Goal: Task Accomplishment & Management: Complete application form

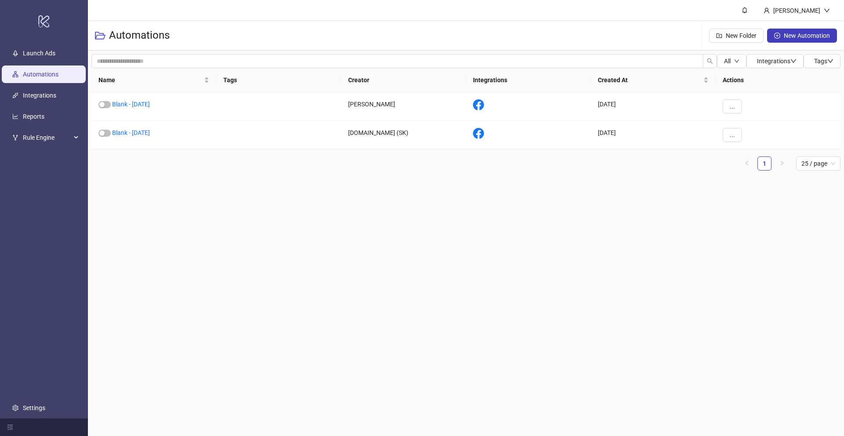
click at [37, 43] on ul "Launch Ads Automations Integrations Reports Rule Engine Settings" at bounding box center [44, 231] width 88 height 376
click at [33, 55] on link "Launch Ads" at bounding box center [39, 53] width 33 height 7
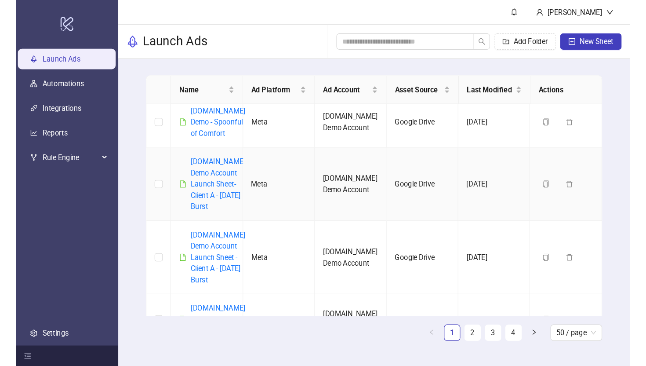
scroll to position [108, 0]
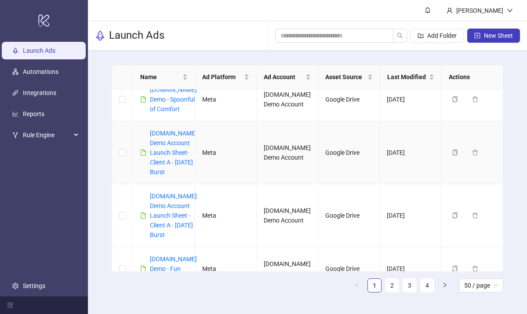
click at [163, 177] on div "[DOMAIN_NAME] Demo Account Launch Sheet- Client A - [DATE] Burst" at bounding box center [173, 152] width 47 height 48
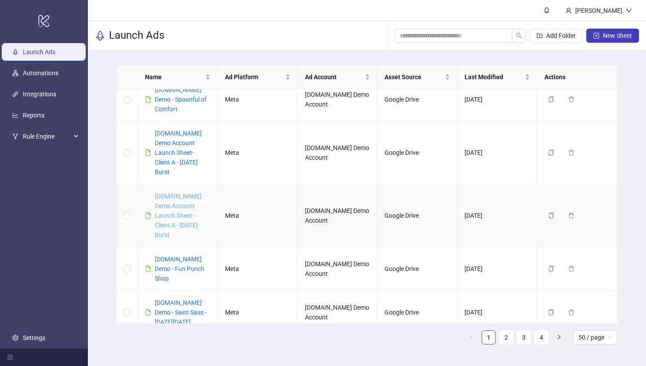
click at [176, 196] on link "[DOMAIN_NAME] Demo Account Launch Sheet - Client A - [DATE] Burst" at bounding box center [178, 215] width 47 height 46
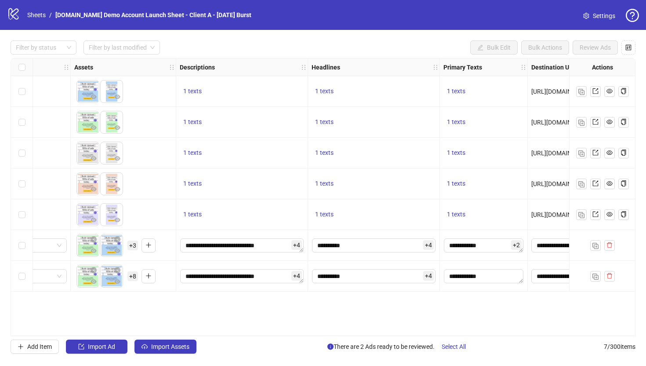
scroll to position [0, 346]
click at [385, 246] on input "**********" at bounding box center [372, 245] width 123 height 14
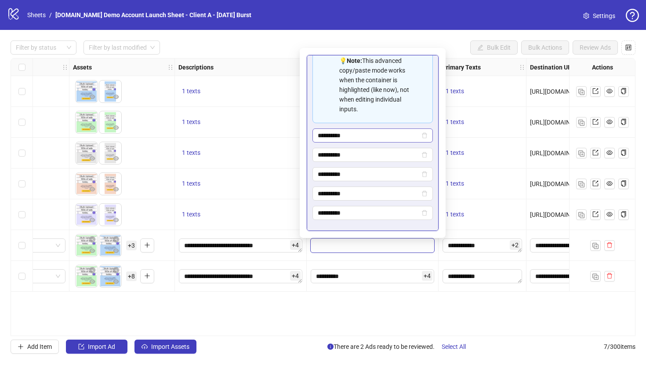
scroll to position [0, 0]
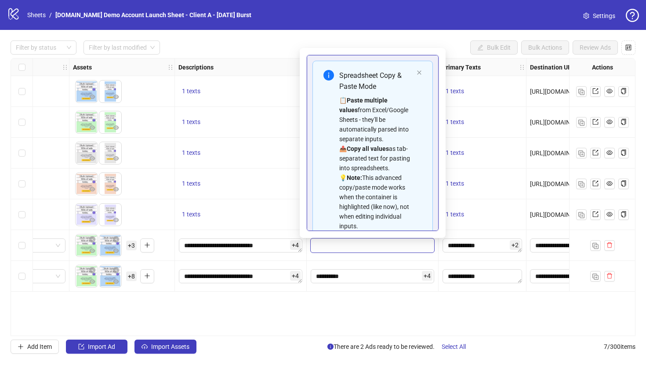
click at [418, 69] on div "Spreadsheet Copy & Paste Mode 📋 Paste multiple values from Excel/Google Sheets …" at bounding box center [372, 150] width 120 height 179
click at [420, 73] on icon "close" at bounding box center [419, 72] width 5 height 5
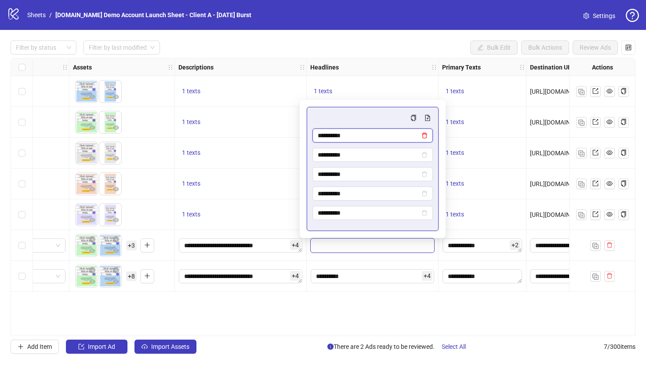
click at [426, 137] on icon "delete" at bounding box center [424, 136] width 5 height 6
type input "**********"
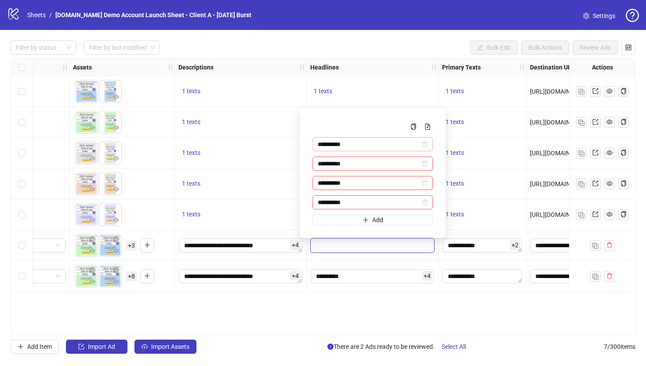
click at [428, 148] on span "**********" at bounding box center [372, 144] width 120 height 14
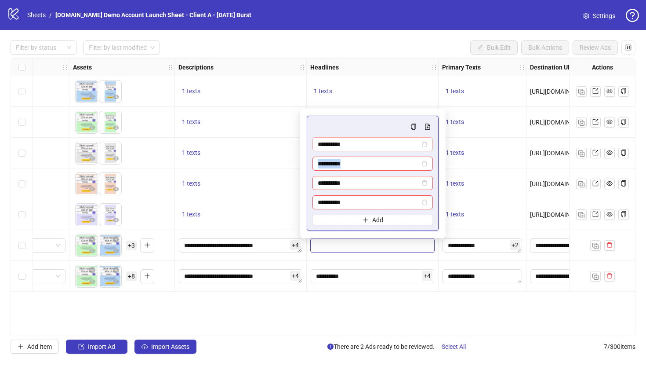
click at [428, 148] on span "**********" at bounding box center [372, 144] width 120 height 14
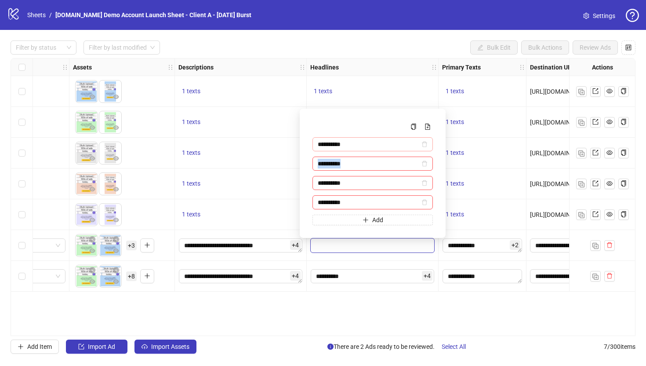
click at [428, 148] on span "**********" at bounding box center [372, 144] width 120 height 14
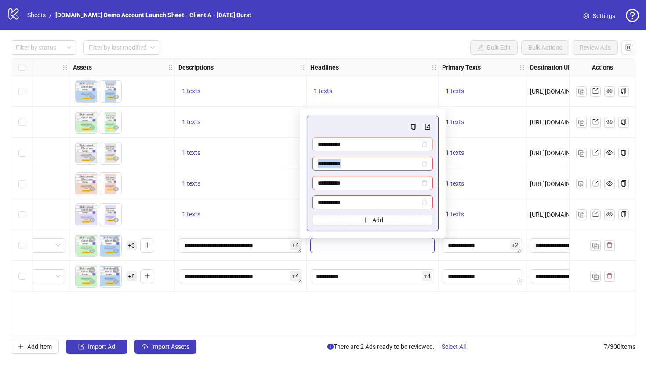
click at [428, 148] on span "**********" at bounding box center [372, 144] width 120 height 14
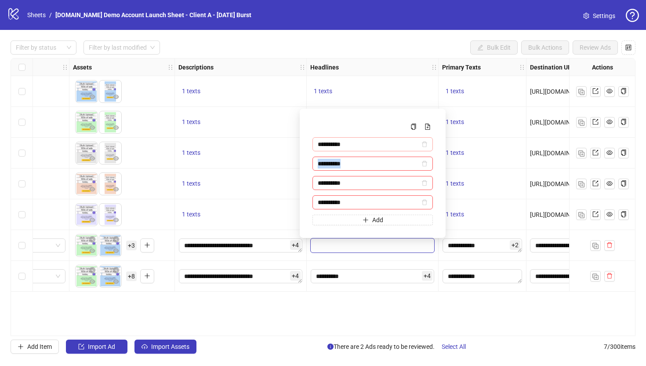
click at [428, 148] on span "**********" at bounding box center [372, 144] width 120 height 14
click at [427, 202] on icon "delete" at bounding box center [424, 202] width 6 height 6
click at [425, 187] on span "Multi-input container - paste or copy values" at bounding box center [424, 183] width 6 height 10
click at [425, 200] on icon "delete" at bounding box center [424, 203] width 5 height 6
click at [425, 195] on div "**********" at bounding box center [372, 192] width 120 height 65
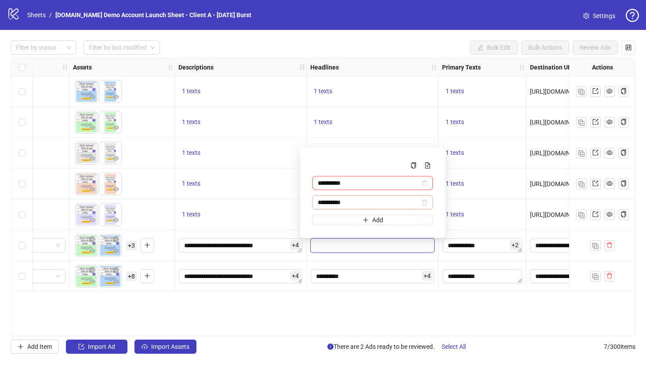
click at [425, 198] on span "Multi-input container - paste or copy values" at bounding box center [424, 202] width 6 height 10
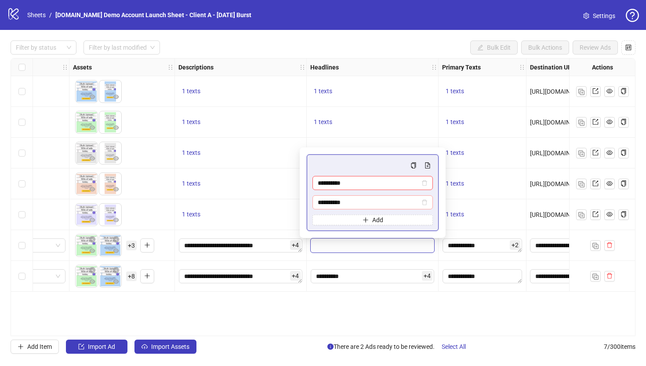
click at [427, 205] on span "Multi-input container - paste or copy values" at bounding box center [424, 202] width 6 height 10
click at [426, 199] on icon "delete" at bounding box center [424, 202] width 6 height 6
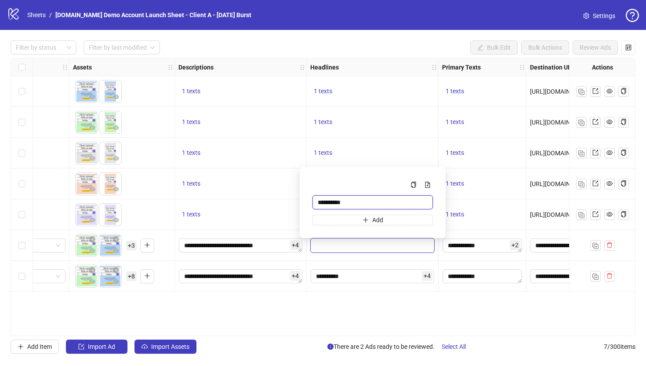
click at [399, 198] on input "**********" at bounding box center [372, 202] width 120 height 14
type input "*"
click at [428, 183] on icon "file-add" at bounding box center [427, 184] width 5 height 6
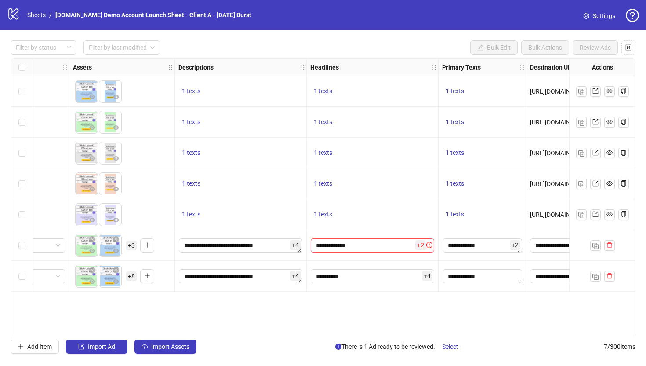
click at [334, 308] on div "Ad Format Ad Name Campaign & Ad Set Assets Descriptions Headlines Primary Texts…" at bounding box center [323, 197] width 625 height 278
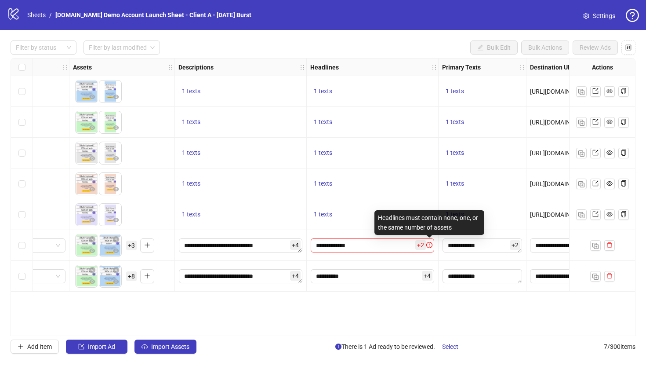
click at [426, 245] on icon "exclamation-circle" at bounding box center [429, 245] width 6 height 6
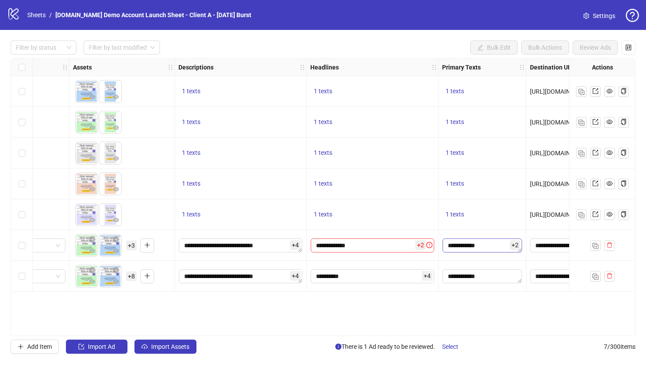
click at [472, 249] on textarea "**********" at bounding box center [483, 245] width 80 height 14
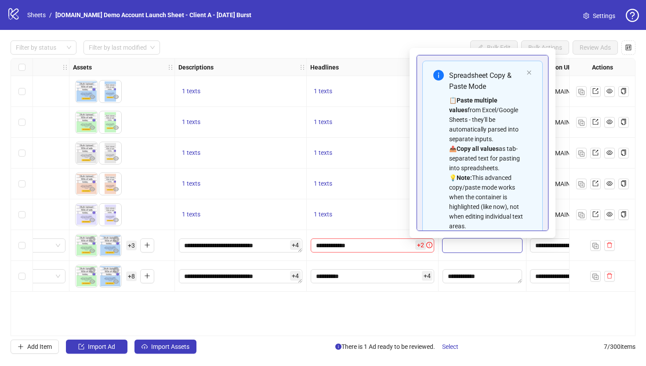
scroll to position [118, 0]
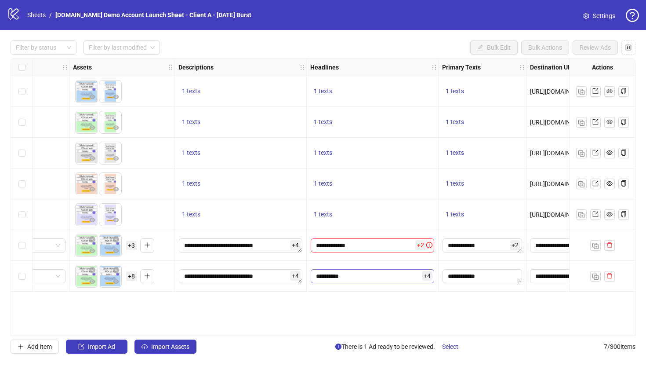
click at [362, 275] on input "**********" at bounding box center [372, 276] width 123 height 14
click at [296, 314] on div "Ad Format Ad Name Campaign & Ad Set Assets Descriptions Headlines Primary Texts…" at bounding box center [323, 197] width 625 height 278
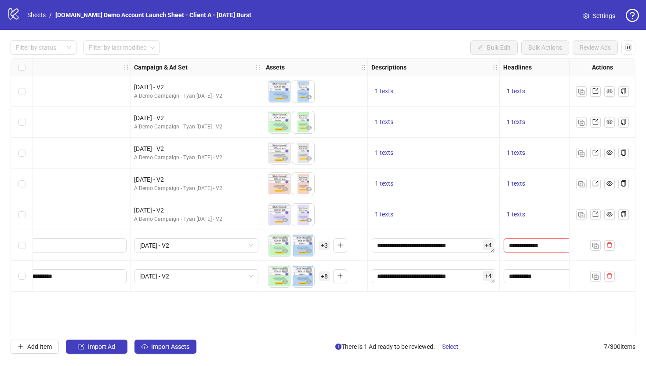
scroll to position [0, 73]
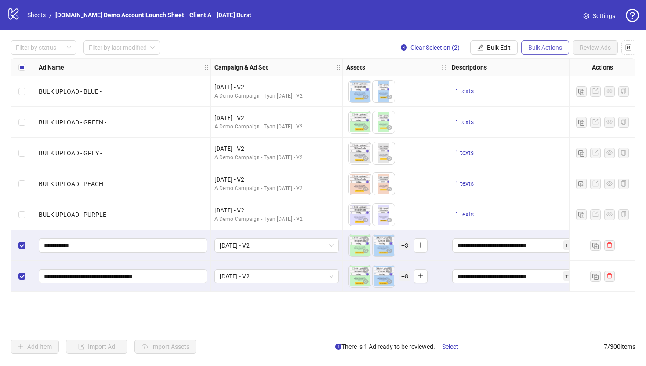
click at [549, 51] on span "Bulk Actions" at bounding box center [545, 47] width 34 height 7
click at [533, 65] on span "Delete" at bounding box center [557, 66] width 60 height 10
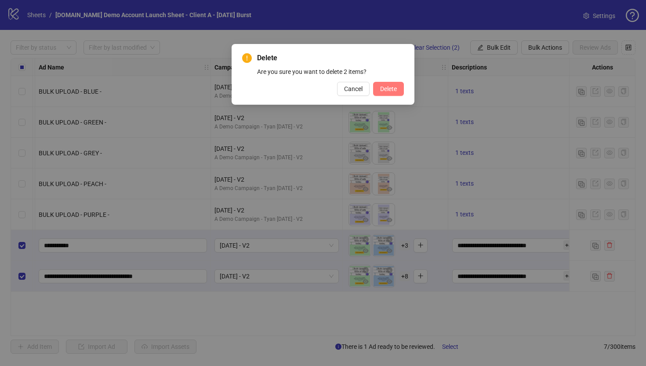
click at [391, 87] on span "Delete" at bounding box center [388, 88] width 17 height 7
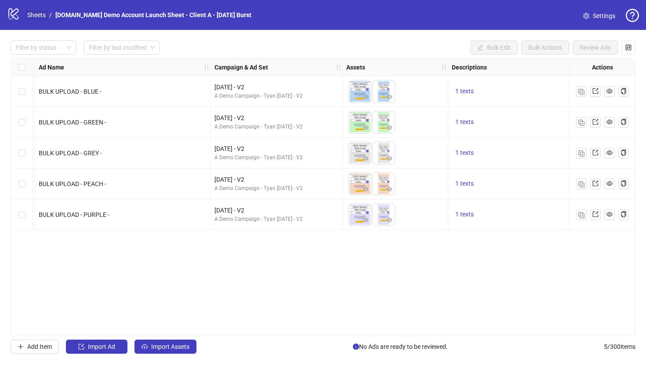
click at [34, 16] on link "Sheets" at bounding box center [36, 15] width 22 height 10
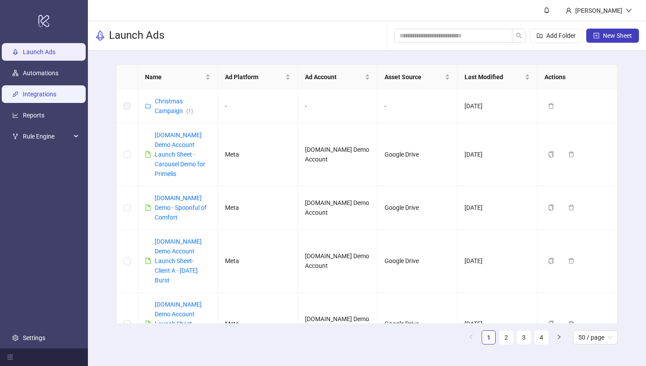
click at [39, 97] on link "Integrations" at bounding box center [39, 94] width 33 height 7
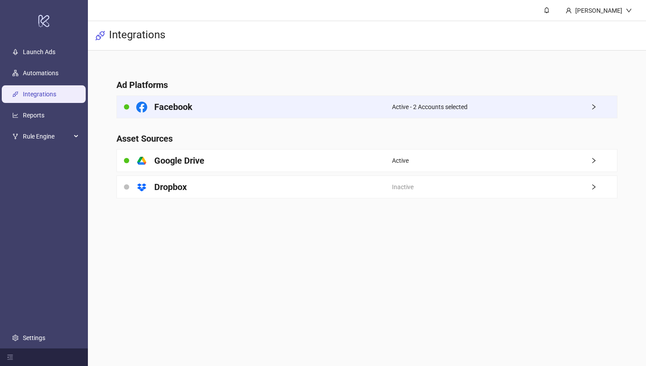
click at [392, 111] on span "Active - 2 Accounts selected" at bounding box center [430, 107] width 76 height 10
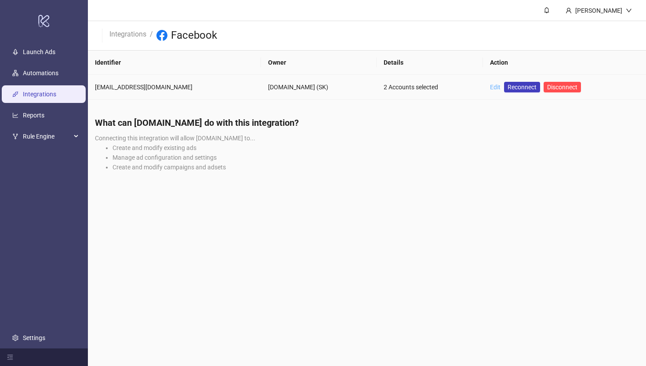
click at [490, 87] on link "Edit" at bounding box center [495, 86] width 11 height 7
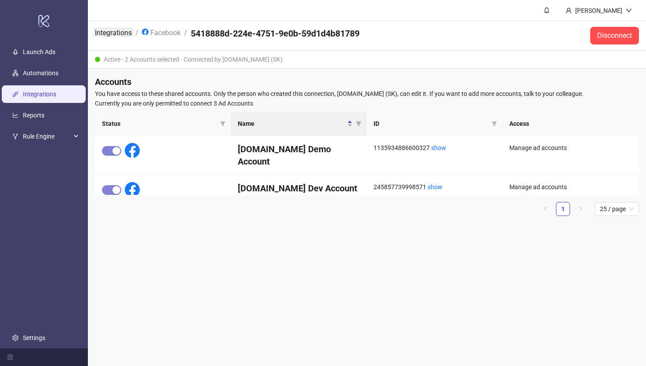
click at [105, 36] on link "Integrations" at bounding box center [113, 32] width 40 height 10
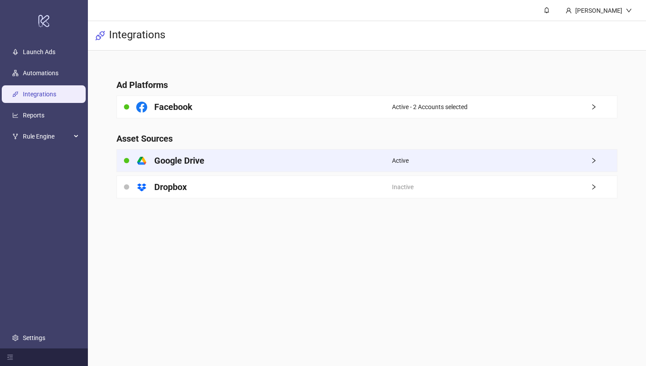
click at [244, 162] on div "platform/google_drive Google Drive" at bounding box center [254, 160] width 275 height 22
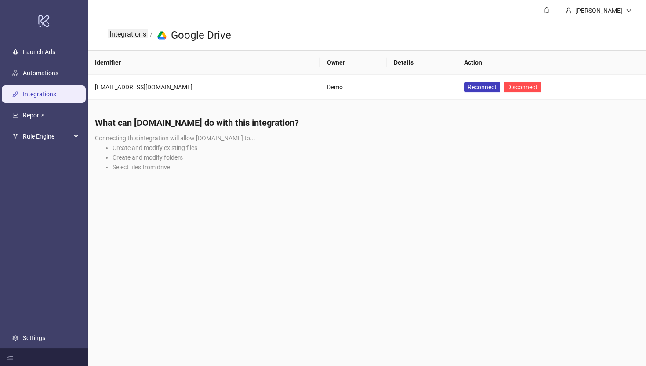
click at [117, 33] on link "Integrations" at bounding box center [128, 34] width 40 height 10
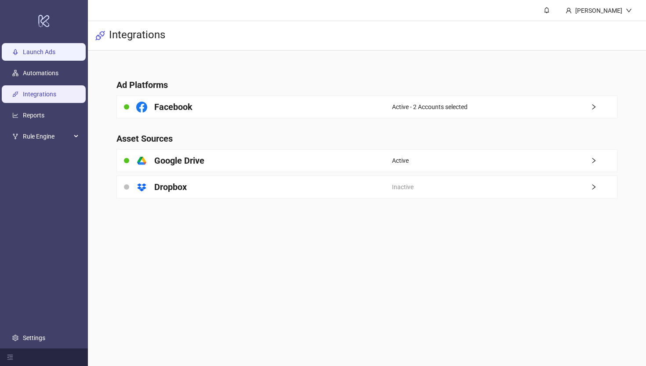
click at [29, 49] on link "Launch Ads" at bounding box center [39, 51] width 33 height 7
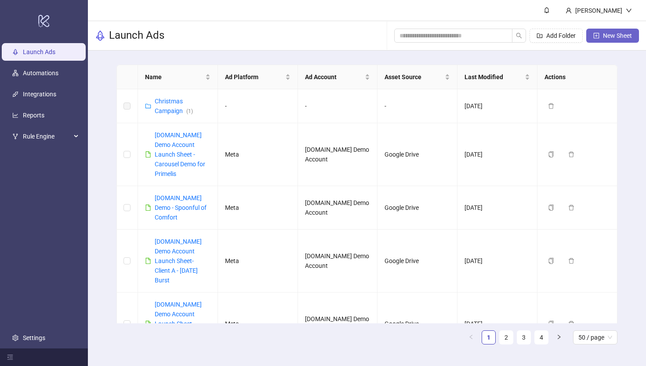
click at [611, 38] on span "New Sheet" at bounding box center [617, 35] width 29 height 7
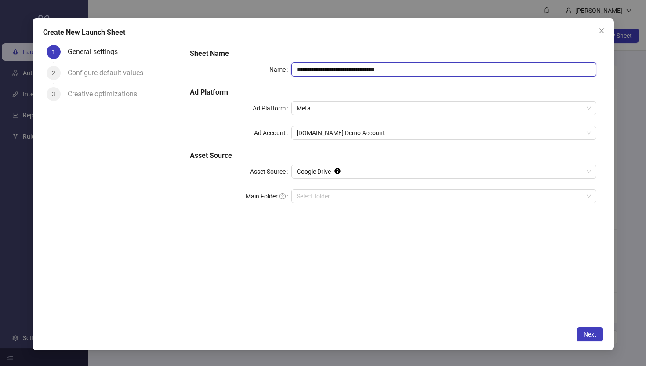
click at [413, 72] on input "**********" at bounding box center [443, 69] width 305 height 14
type input "**********"
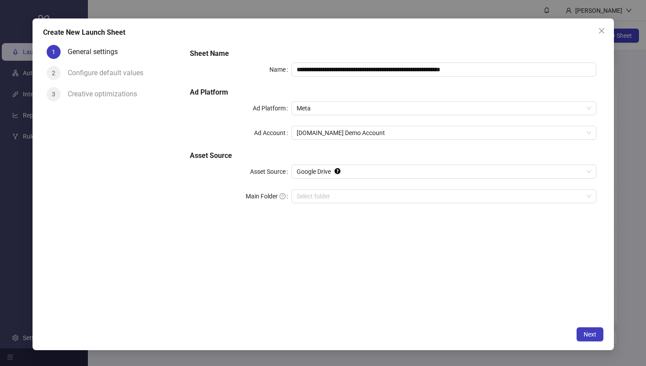
click at [262, 247] on div "**********" at bounding box center [393, 181] width 420 height 281
click at [312, 199] on input "Main Folder" at bounding box center [440, 195] width 286 height 13
click at [589, 332] on span "Next" at bounding box center [590, 333] width 13 height 7
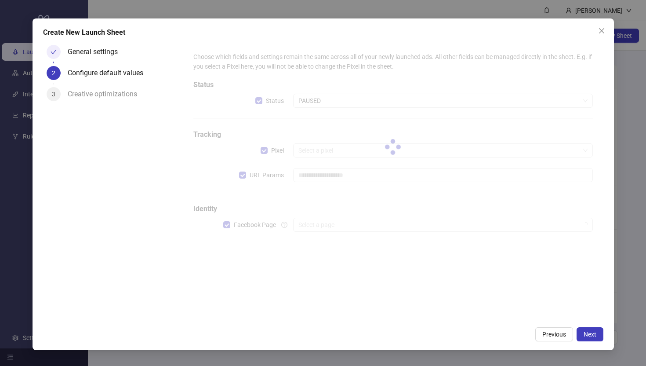
type input "**********"
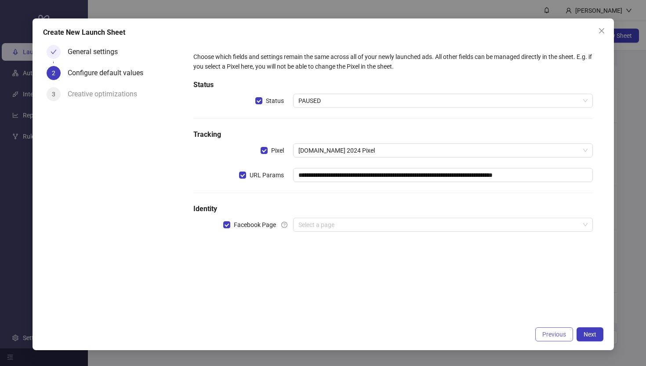
click at [549, 335] on span "Previous" at bounding box center [554, 333] width 24 height 7
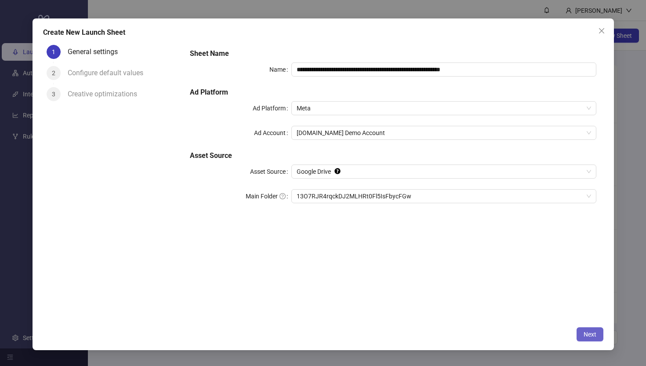
click at [591, 335] on span "Next" at bounding box center [590, 333] width 13 height 7
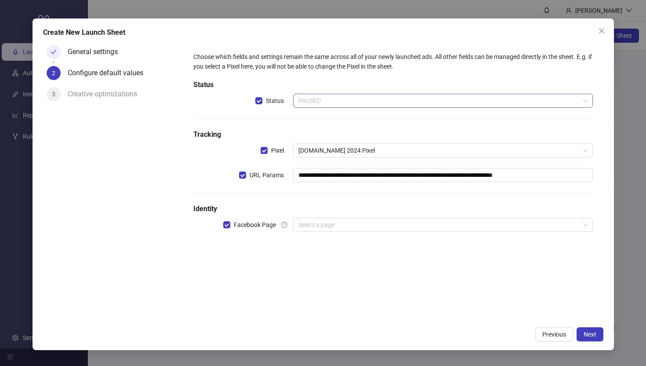
click at [315, 105] on span "PAUSED" at bounding box center [442, 100] width 289 height 13
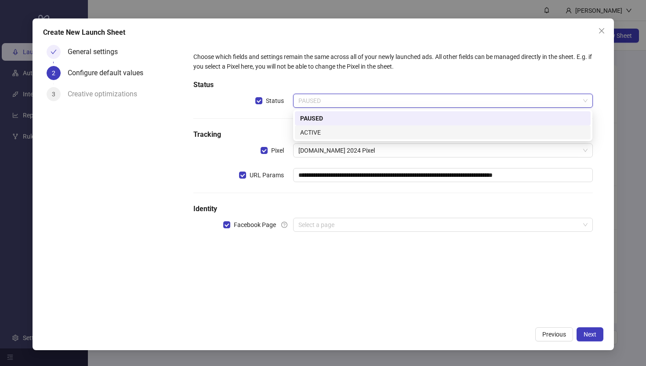
click at [314, 121] on div "PAUSED" at bounding box center [442, 118] width 285 height 10
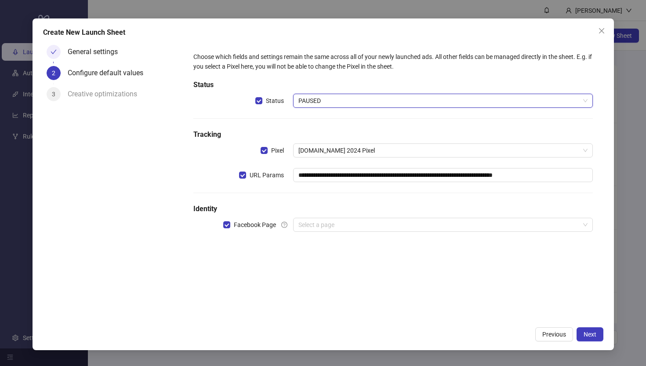
click at [319, 103] on span "PAUSED" at bounding box center [442, 100] width 289 height 13
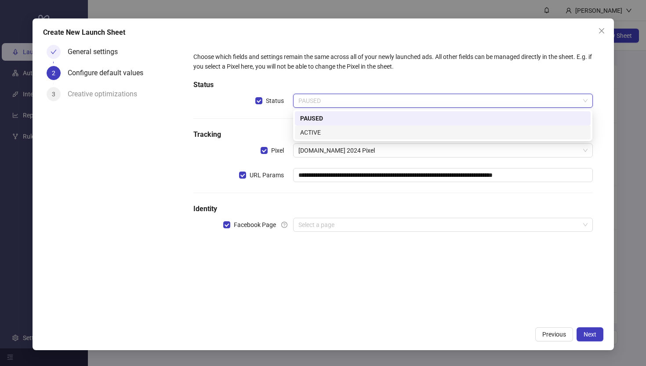
click at [262, 119] on div "**********" at bounding box center [393, 146] width 406 height 197
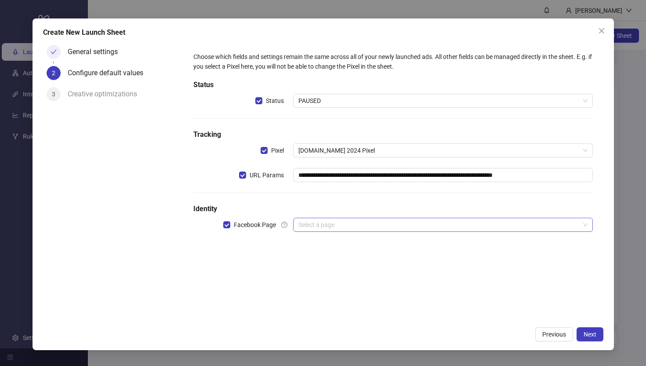
click at [310, 222] on input "search" at bounding box center [438, 224] width 281 height 13
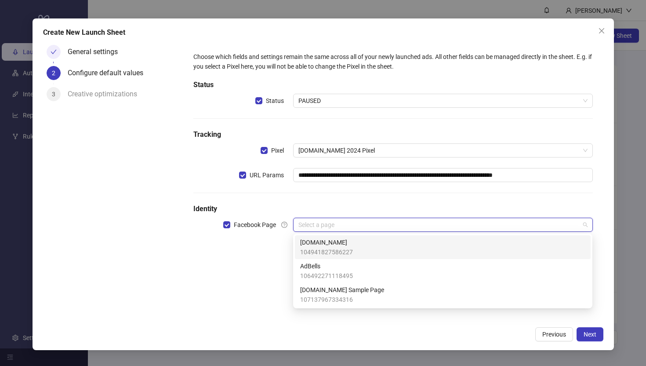
click at [312, 250] on span "104941827586227" at bounding box center [326, 252] width 53 height 10
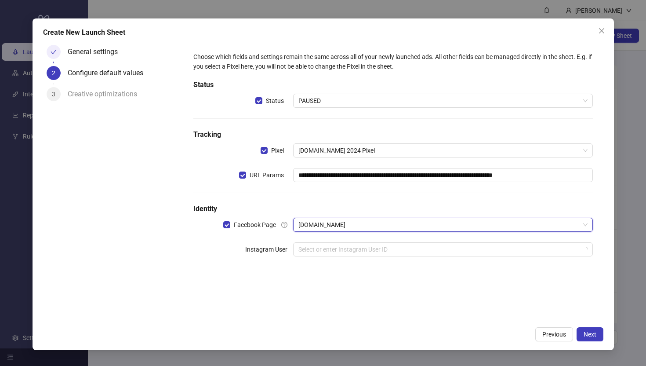
click at [312, 250] on input "search" at bounding box center [438, 249] width 281 height 13
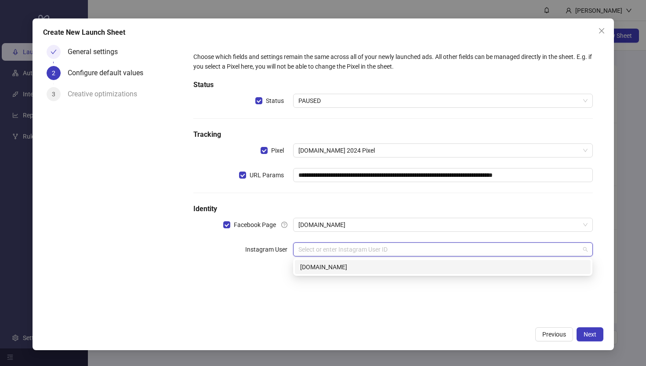
click at [308, 270] on div "[DOMAIN_NAME]" at bounding box center [442, 267] width 285 height 10
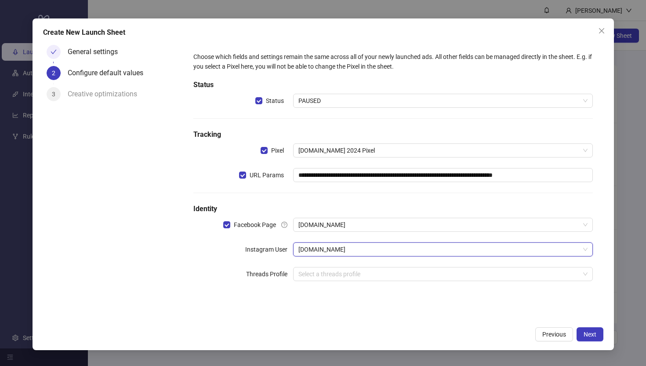
click at [163, 240] on div "General settings 2 Configure default values 3 Creative optimizations" at bounding box center [113, 181] width 140 height 281
click at [596, 337] on span "Next" at bounding box center [590, 333] width 13 height 7
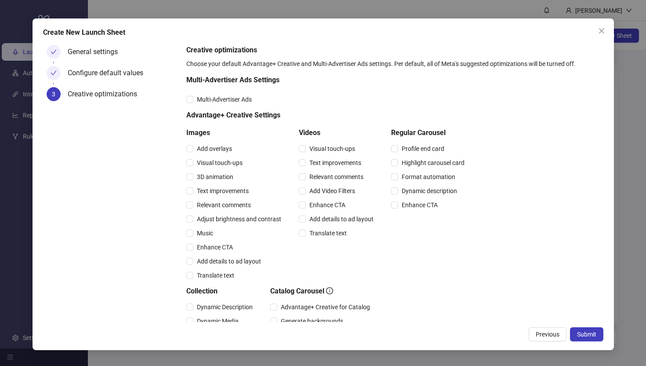
scroll to position [36, 0]
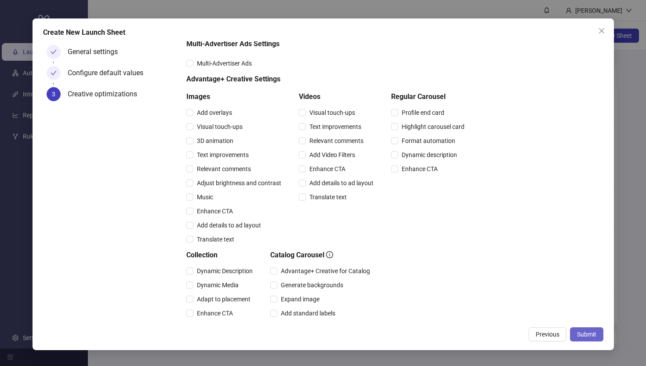
click at [586, 337] on span "Submit" at bounding box center [586, 333] width 19 height 7
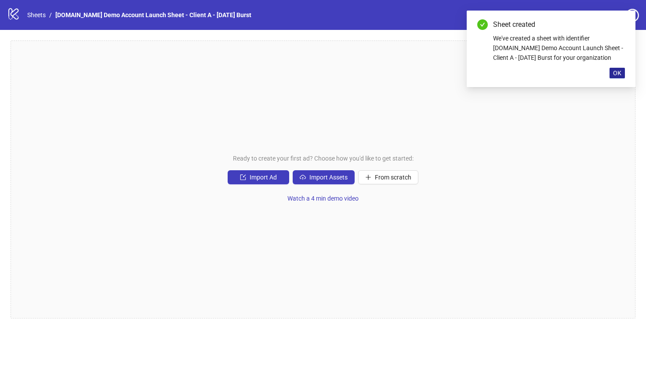
click at [617, 73] on span "OK" at bounding box center [617, 72] width 8 height 7
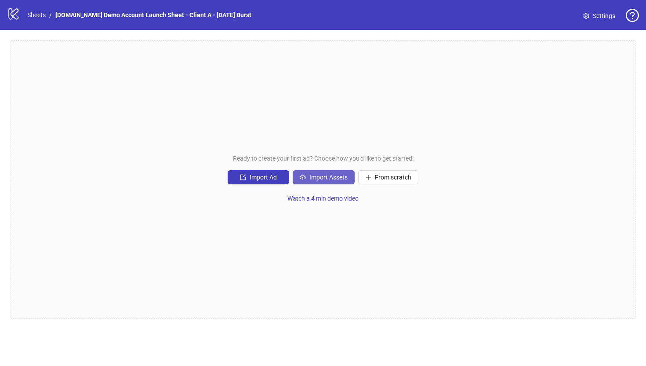
click at [323, 181] on button "Import Assets" at bounding box center [324, 177] width 62 height 14
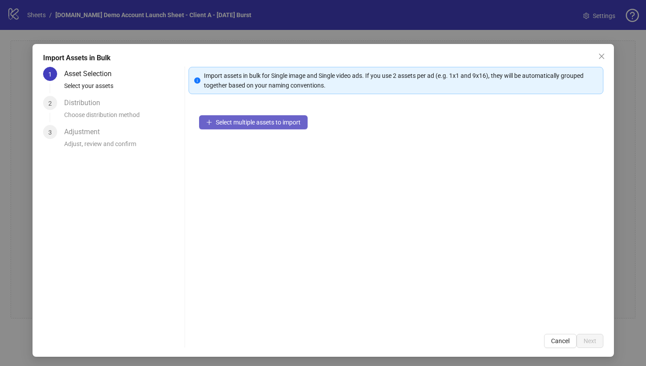
click at [259, 123] on span "Select multiple assets to import" at bounding box center [258, 122] width 85 height 7
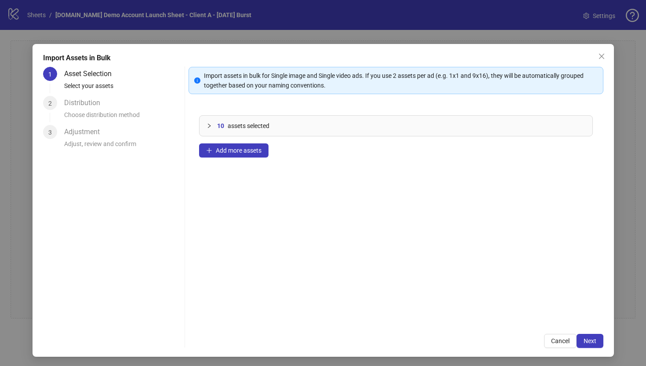
click at [210, 127] on icon "collapsed" at bounding box center [209, 125] width 5 height 5
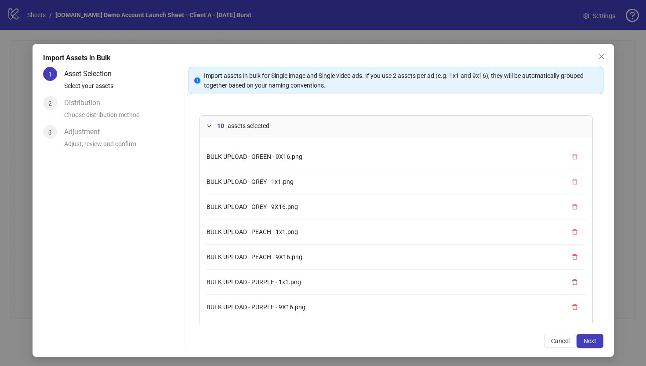
scroll to position [35, 0]
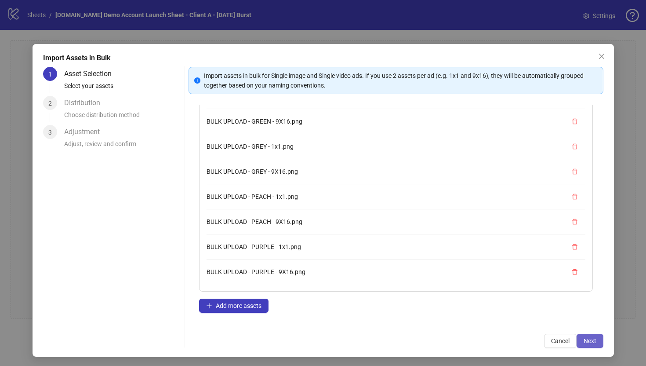
click at [591, 343] on span "Next" at bounding box center [590, 340] width 13 height 7
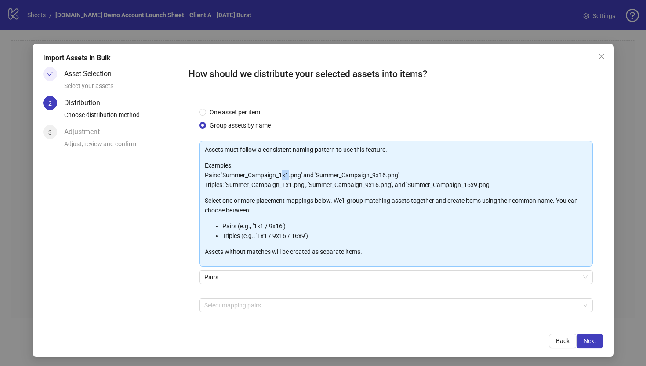
drag, startPoint x: 281, startPoint y: 174, endPoint x: 288, endPoint y: 174, distance: 7.0
click at [288, 174] on p "Examples: Pairs: 'Summer_Campaign_1x1.png' and 'Summer_Campaign_9x16.png' Tripl…" at bounding box center [396, 174] width 382 height 29
click at [301, 123] on div "One asset per item Group assets by name" at bounding box center [396, 118] width 394 height 23
drag, startPoint x: 279, startPoint y: 175, endPoint x: 292, endPoint y: 175, distance: 12.3
click at [292, 175] on p "Examples: Pairs: 'Summer_Campaign_1x1.png' and 'Summer_Campaign_9x16.png' Tripl…" at bounding box center [396, 174] width 382 height 29
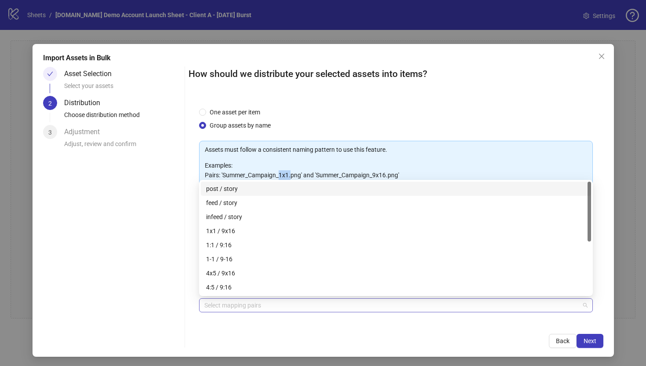
click at [224, 305] on div at bounding box center [391, 305] width 381 height 12
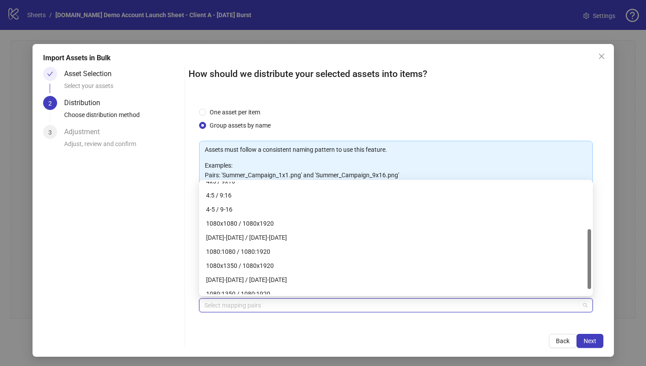
scroll to position [92, 0]
click at [236, 324] on div "How should we distribute your selected assets into items? One asset per item Gr…" at bounding box center [396, 207] width 415 height 281
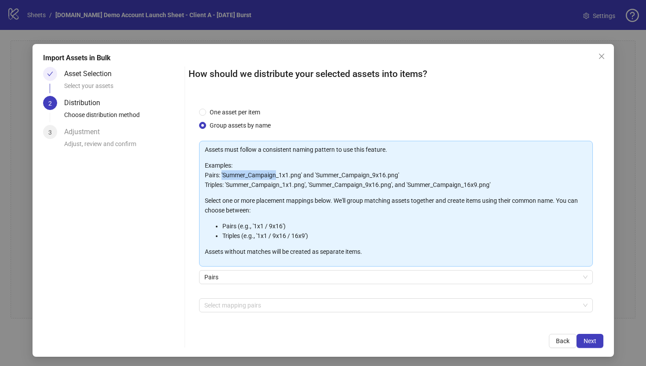
drag, startPoint x: 221, startPoint y: 172, endPoint x: 275, endPoint y: 173, distance: 53.6
click at [275, 173] on p "Examples: Pairs: 'Summer_Campaign_1x1.png' and 'Summer_Campaign_9x16.png' Tripl…" at bounding box center [396, 174] width 382 height 29
click at [235, 178] on p "Examples: Pairs: 'Summer_Campaign_1x1.png' and 'Summer_Campaign_9x16.png' Tripl…" at bounding box center [396, 174] width 382 height 29
drag, startPoint x: 223, startPoint y: 175, endPoint x: 289, endPoint y: 174, distance: 65.9
click at [289, 174] on p "Examples: Pairs: 'Summer_Campaign_1x1.png' and 'Summer_Campaign_9x16.png' Tripl…" at bounding box center [396, 174] width 382 height 29
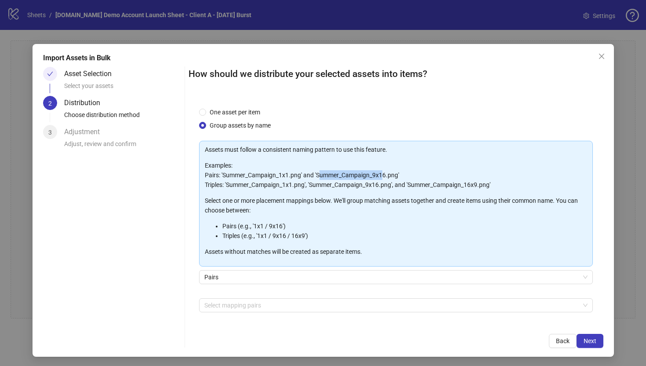
drag, startPoint x: 319, startPoint y: 173, endPoint x: 384, endPoint y: 173, distance: 65.0
click at [384, 173] on p "Examples: Pairs: 'Summer_Campaign_1x1.png' and 'Summer_Campaign_9x16.png' Tripl…" at bounding box center [396, 174] width 382 height 29
click at [296, 220] on div "Assets must follow a consistent naming pattern to use this feature. Examples: P…" at bounding box center [396, 201] width 382 height 112
drag, startPoint x: 290, startPoint y: 226, endPoint x: 239, endPoint y: 224, distance: 51.0
click at [239, 224] on li "Pairs (e.g., '1x1 / 9x16')" at bounding box center [404, 226] width 365 height 10
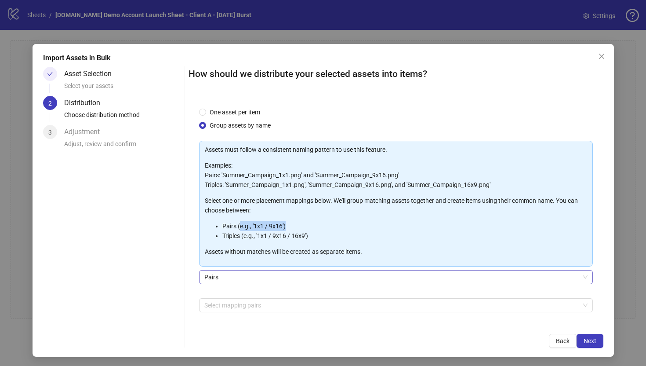
click at [206, 281] on span "Pairs" at bounding box center [395, 276] width 383 height 13
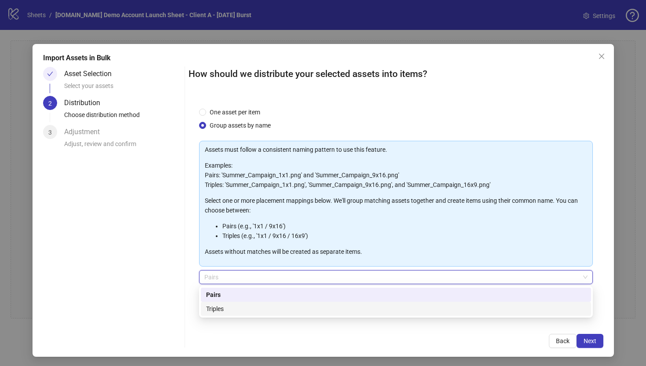
click at [214, 310] on div "Triples" at bounding box center [396, 309] width 380 height 10
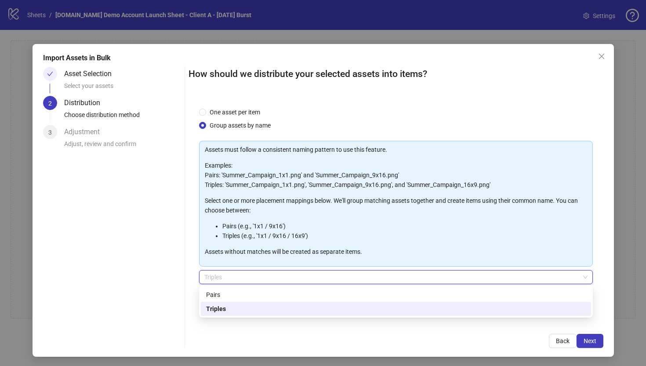
click at [210, 278] on span "Triples" at bounding box center [395, 276] width 383 height 13
click at [218, 295] on div "Pairs" at bounding box center [396, 295] width 380 height 10
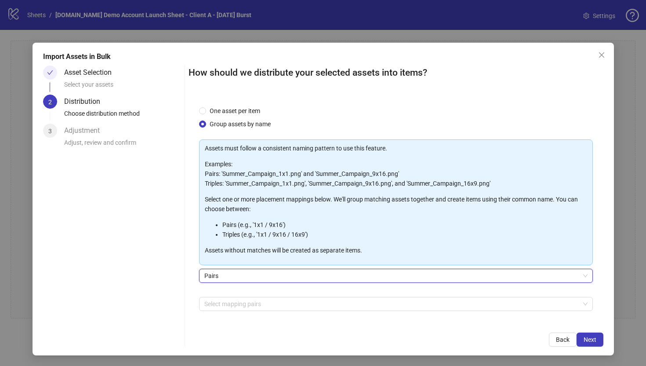
scroll to position [31, 0]
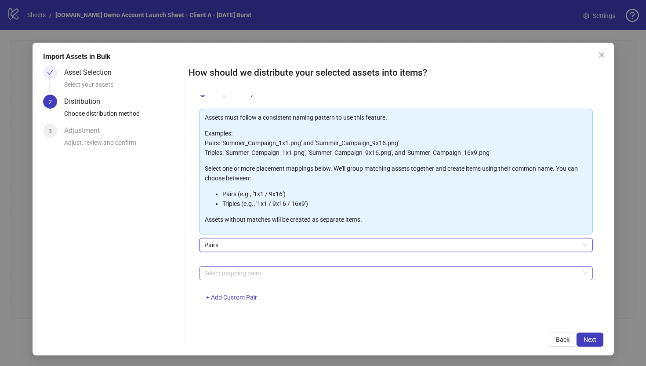
click at [238, 273] on div at bounding box center [391, 273] width 381 height 12
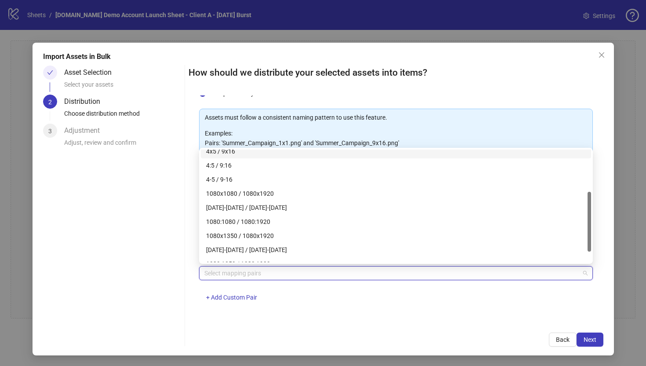
scroll to position [98, 0]
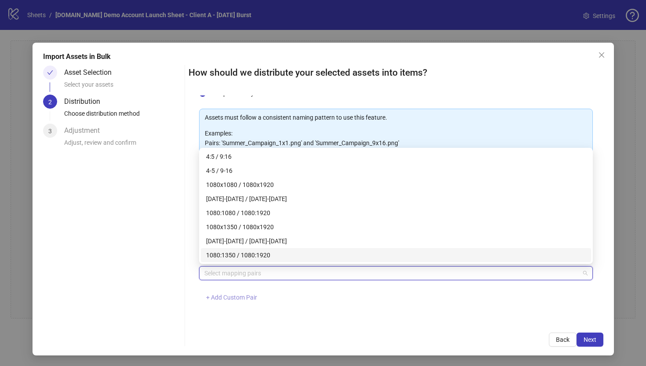
click at [229, 297] on span "+ Add Custom Pair" at bounding box center [231, 297] width 51 height 7
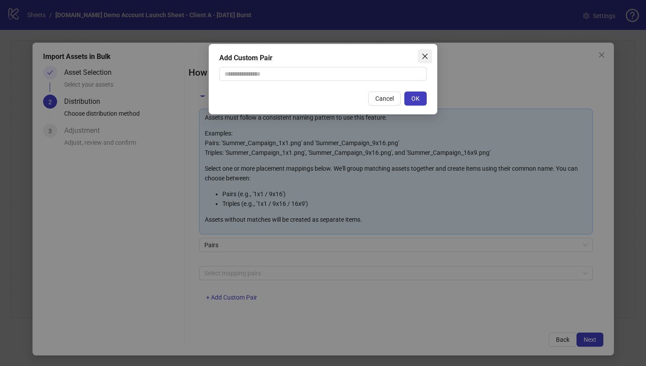
click at [425, 55] on icon "close" at bounding box center [424, 56] width 7 height 7
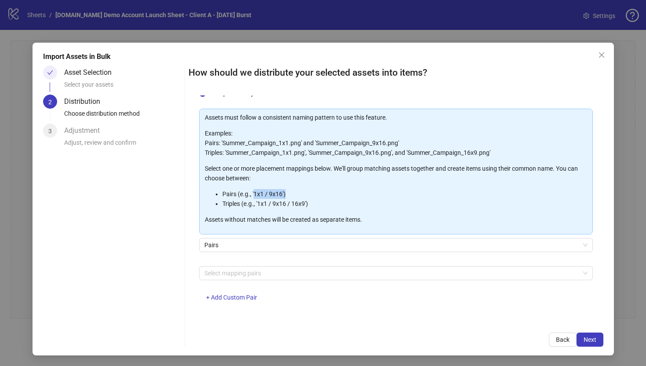
drag, startPoint x: 255, startPoint y: 193, endPoint x: 287, endPoint y: 196, distance: 31.8
click at [287, 196] on li "Pairs (e.g., '1x1 / 9x16')" at bounding box center [404, 194] width 365 height 10
click at [215, 274] on div at bounding box center [391, 273] width 381 height 12
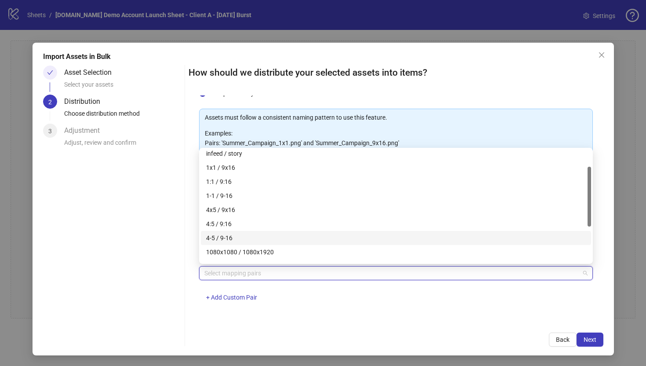
scroll to position [30, 0]
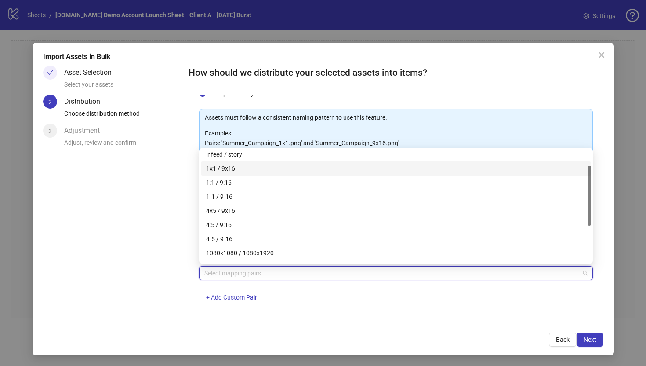
click at [215, 167] on div "1x1 / 9x16" at bounding box center [396, 168] width 380 height 10
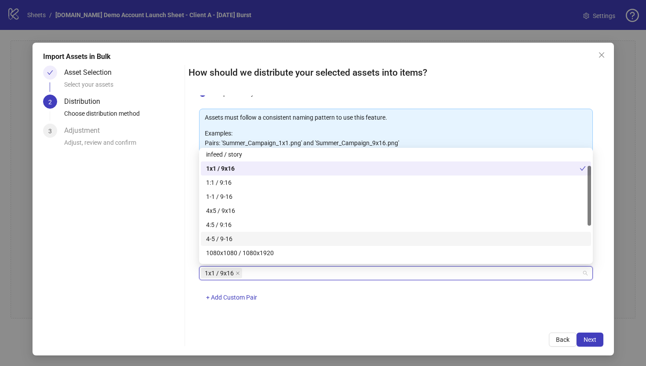
click at [226, 314] on div "One asset per item Group assets by name Assets must follow a consistent naming …" at bounding box center [396, 208] width 415 height 226
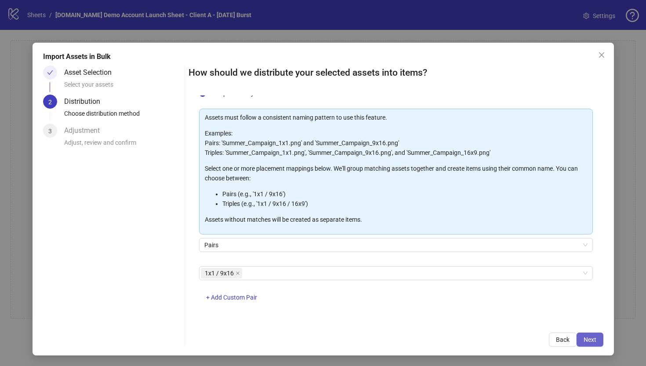
click at [590, 339] on span "Next" at bounding box center [590, 339] width 13 height 7
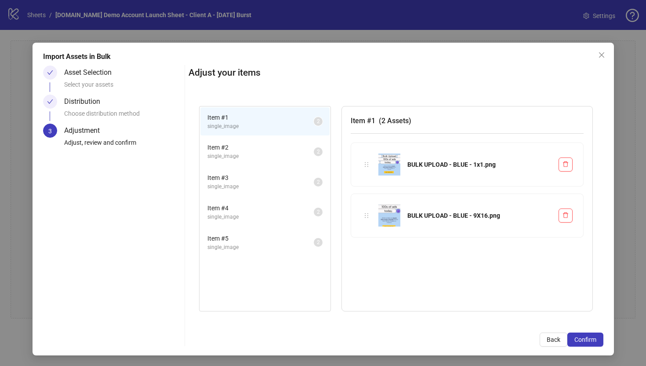
click at [280, 148] on span "Item # 2" at bounding box center [260, 147] width 106 height 10
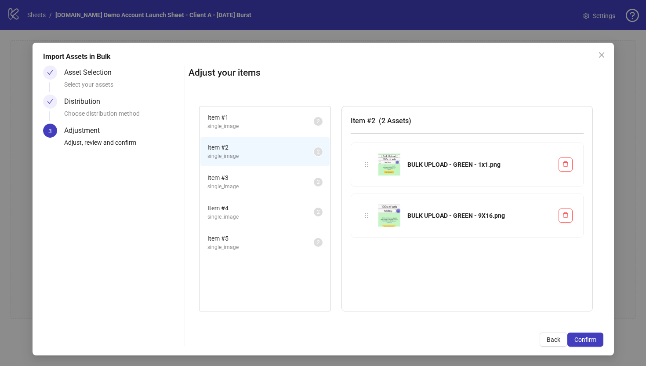
click at [280, 191] on li "Item # 3 single_image 2" at bounding box center [264, 181] width 129 height 29
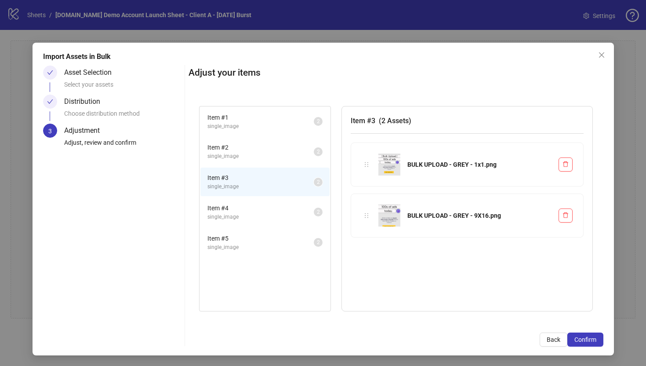
click at [275, 213] on span "single_image" at bounding box center [260, 217] width 106 height 8
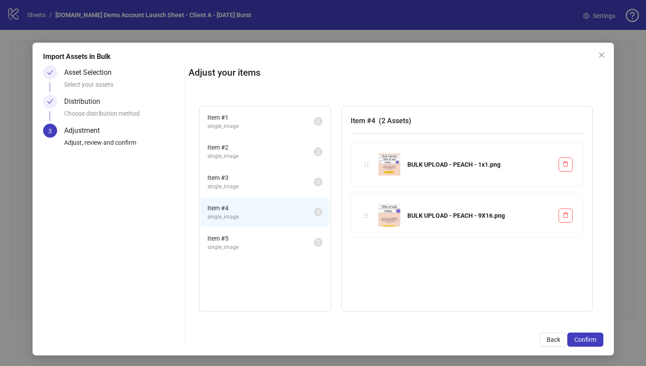
click at [267, 245] on span "single_image" at bounding box center [260, 247] width 106 height 8
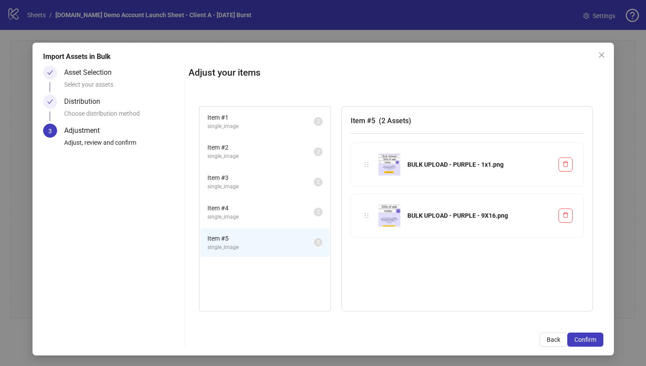
click at [260, 127] on span "single_image" at bounding box center [260, 126] width 106 height 8
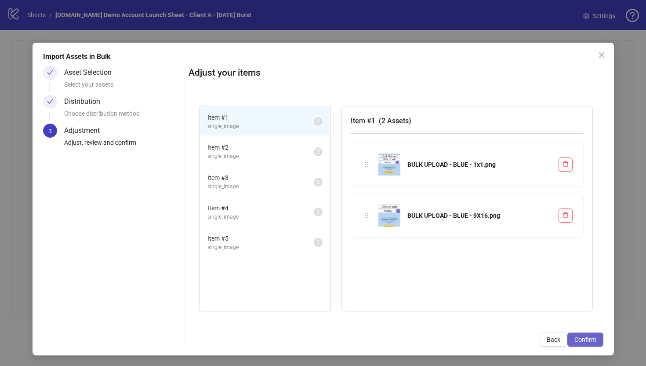
click at [586, 341] on span "Confirm" at bounding box center [585, 339] width 22 height 7
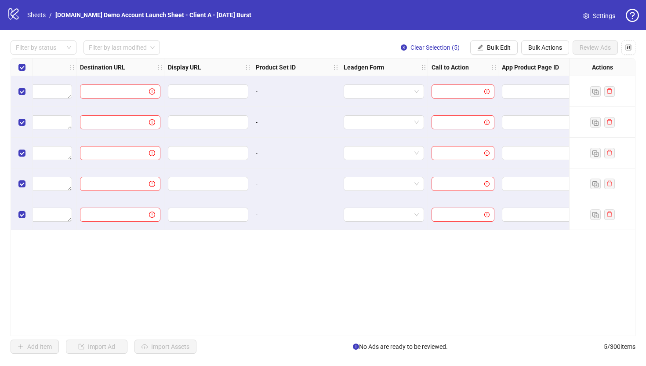
scroll to position [0, 813]
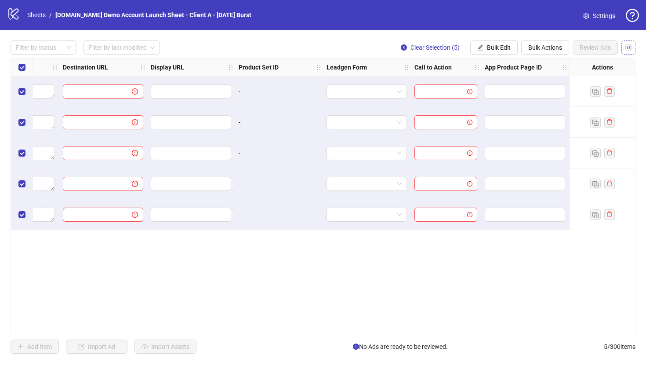
click at [628, 49] on icon "control" at bounding box center [628, 47] width 6 height 6
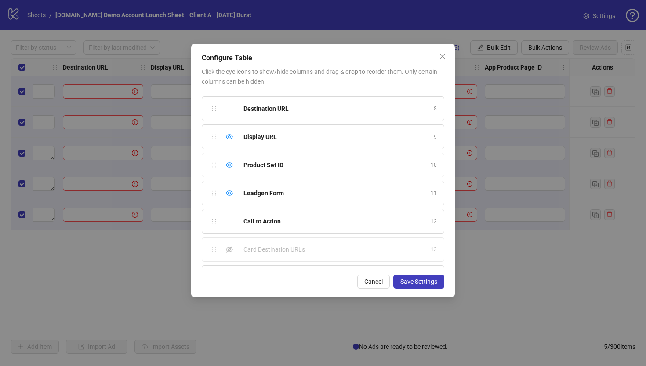
scroll to position [223, 0]
click at [231, 164] on icon "eye" at bounding box center [229, 163] width 7 height 7
click at [229, 138] on icon "eye" at bounding box center [229, 135] width 7 height 5
click at [228, 197] on icon "eye" at bounding box center [229, 196] width 7 height 7
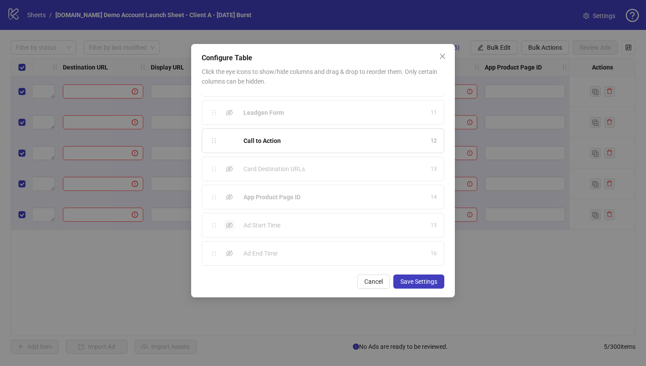
click at [229, 226] on icon "eye-invisible" at bounding box center [229, 224] width 7 height 7
click at [229, 252] on icon "eye-invisible" at bounding box center [229, 253] width 7 height 6
click at [411, 283] on span "Save Settings" at bounding box center [418, 281] width 37 height 7
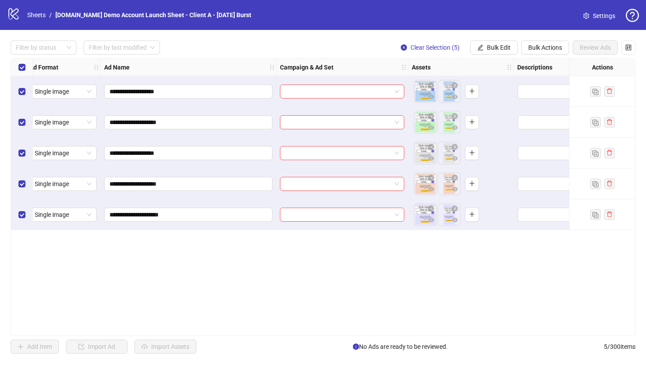
scroll to position [0, 0]
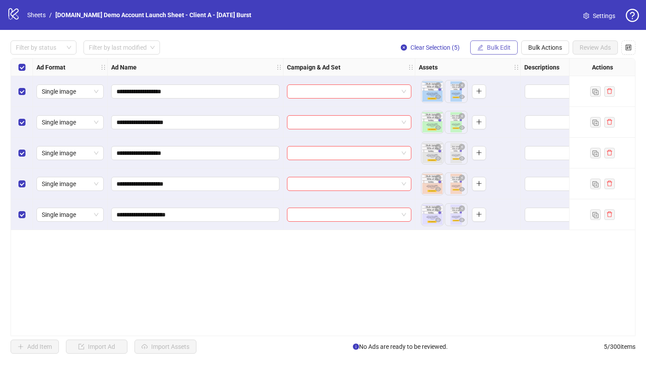
click at [493, 47] on span "Bulk Edit" at bounding box center [499, 47] width 24 height 7
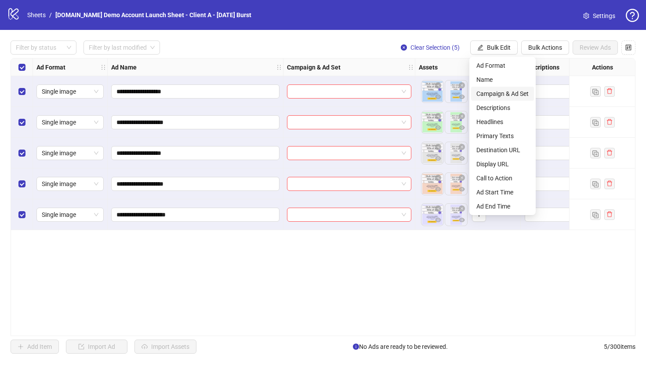
click at [489, 96] on span "Campaign & Ad Set" at bounding box center [502, 94] width 52 height 10
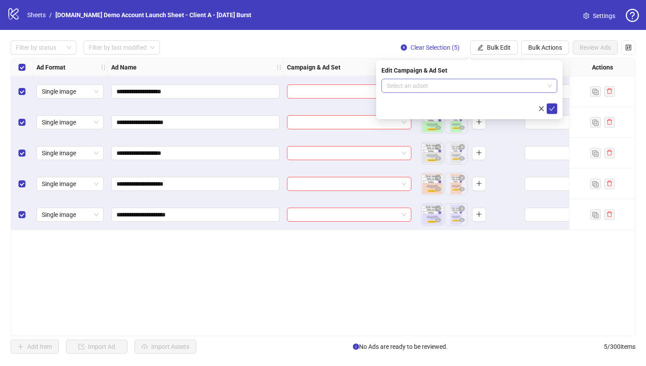
click at [427, 89] on input "search" at bounding box center [465, 85] width 157 height 13
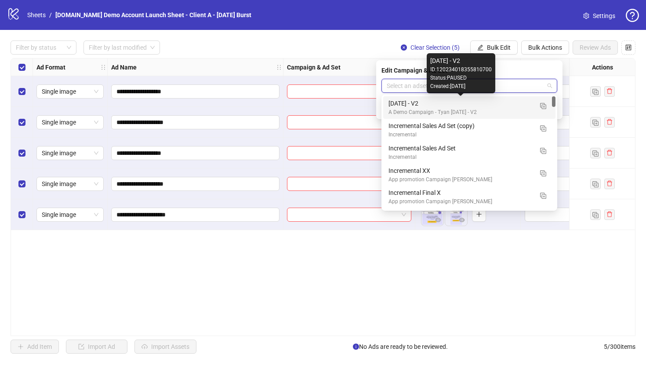
click at [398, 107] on div "[DATE] - V2" at bounding box center [460, 103] width 144 height 10
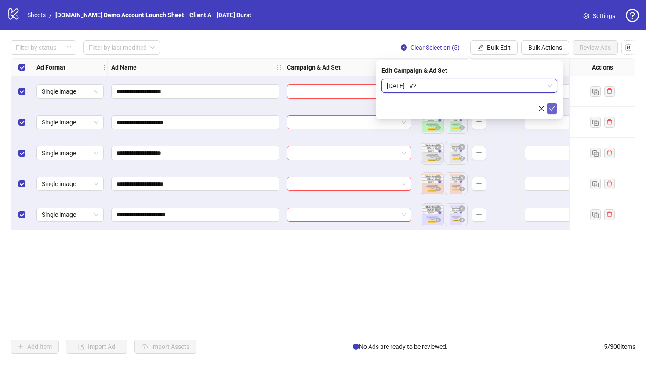
click at [554, 111] on icon "check" at bounding box center [552, 108] width 6 height 6
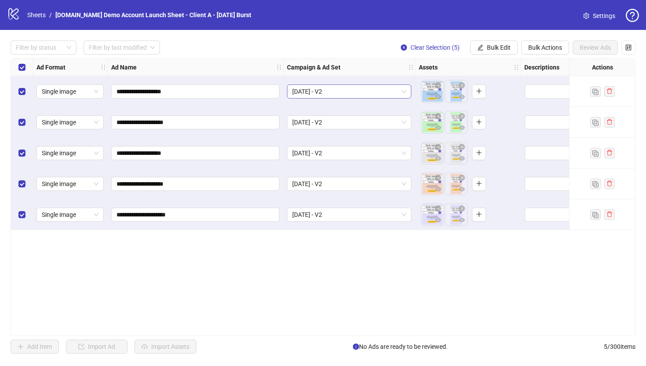
click at [343, 91] on span "[DATE] - V2" at bounding box center [349, 91] width 114 height 13
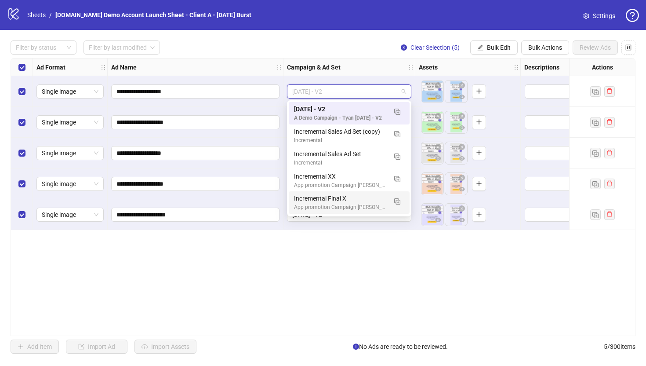
click at [301, 243] on div "**********" at bounding box center [323, 197] width 625 height 278
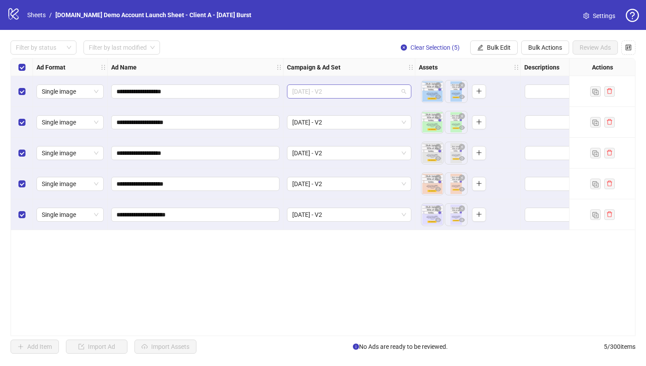
click at [356, 93] on span "[DATE] - V2" at bounding box center [349, 91] width 114 height 13
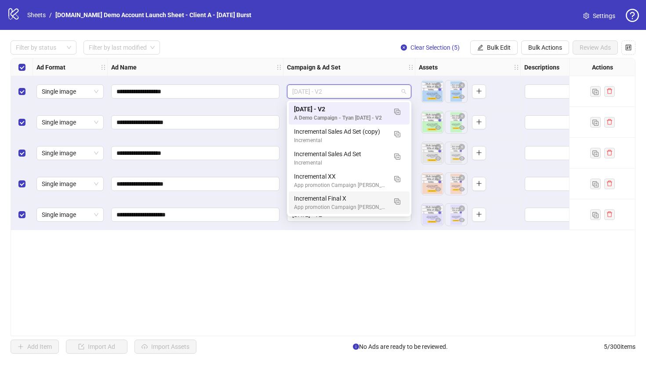
click at [290, 273] on div "**********" at bounding box center [323, 197] width 625 height 278
click at [339, 89] on span "[DATE] - V2" at bounding box center [349, 91] width 114 height 13
click at [399, 112] on img "button" at bounding box center [397, 112] width 6 height 6
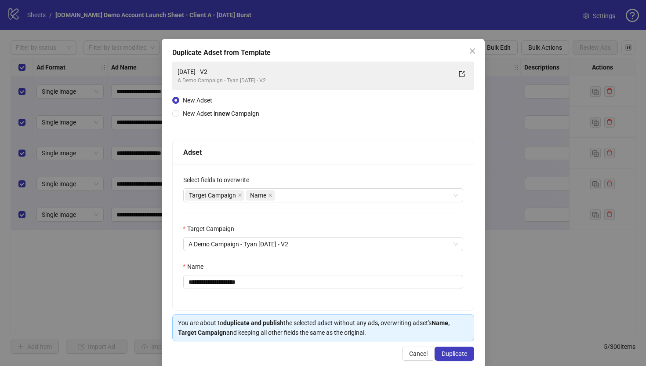
scroll to position [4, 0]
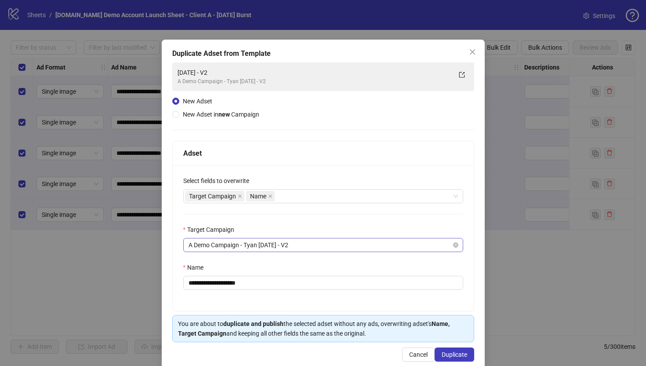
click at [234, 242] on span "A Demo Campaign - Tyan [DATE] - V2" at bounding box center [323, 244] width 269 height 13
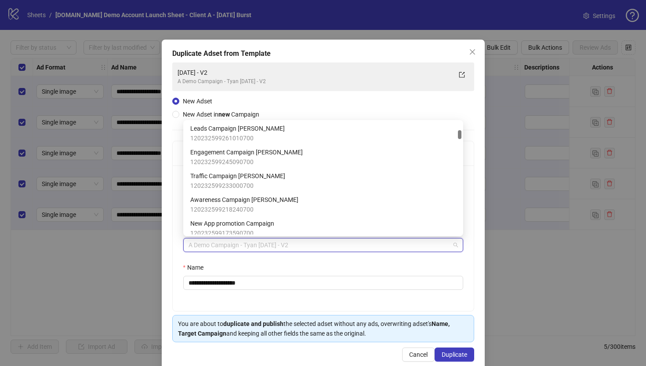
scroll to position [167, 0]
click at [176, 235] on div "**********" at bounding box center [323, 237] width 301 height 145
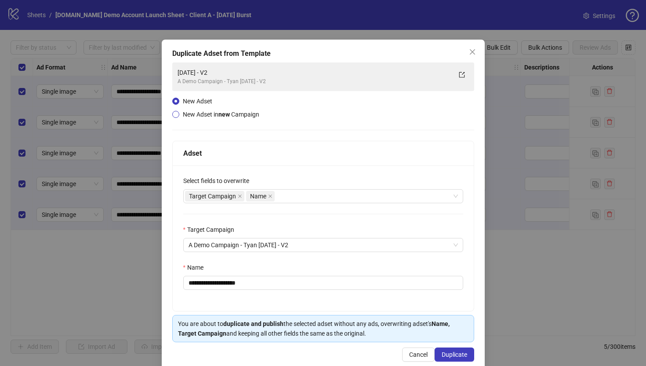
scroll to position [0, 0]
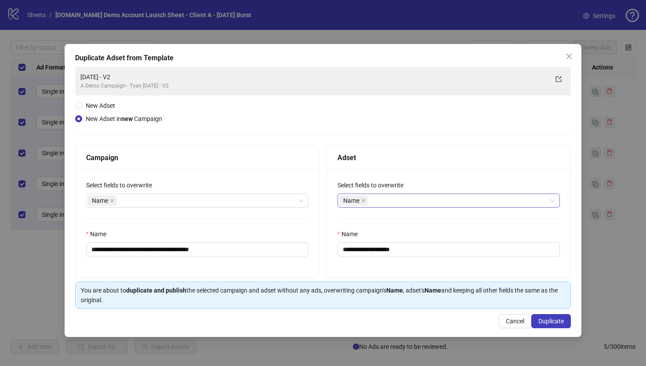
click at [385, 201] on div "Name" at bounding box center [444, 200] width 210 height 12
click at [381, 160] on div "Adset" at bounding box center [448, 157] width 222 height 11
click at [568, 57] on icon "close" at bounding box center [568, 56] width 5 height 5
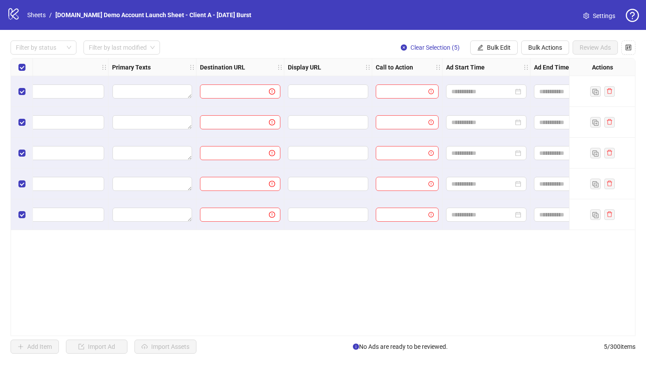
scroll to position [0, 692]
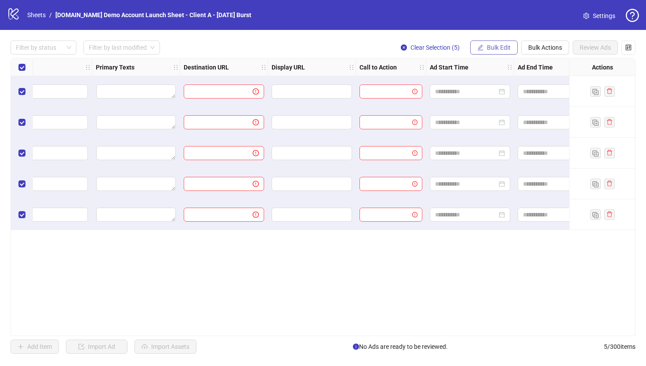
click at [493, 47] on span "Bulk Edit" at bounding box center [499, 47] width 24 height 7
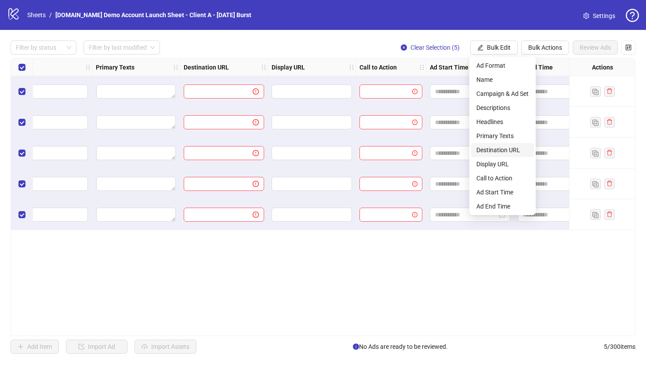
click at [497, 152] on span "Destination URL" at bounding box center [502, 150] width 52 height 10
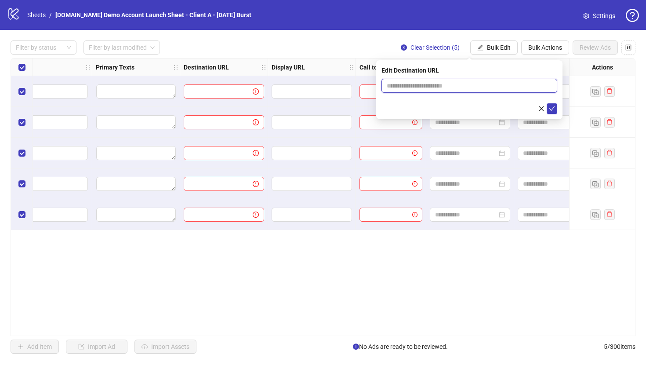
click at [421, 84] on input "text" at bounding box center [466, 86] width 158 height 10
type input "**********"
click at [552, 112] on button "submit" at bounding box center [552, 108] width 11 height 11
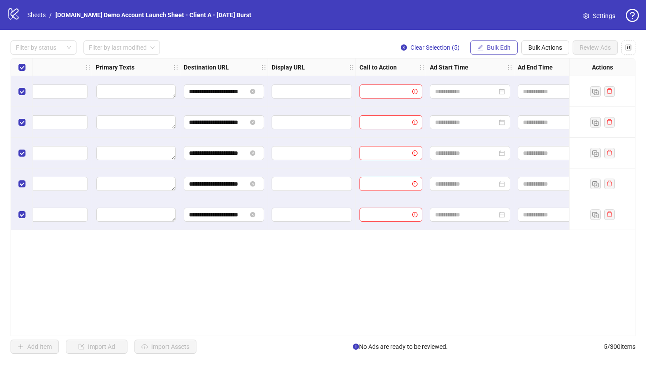
click at [490, 48] on span "Bulk Edit" at bounding box center [499, 47] width 24 height 7
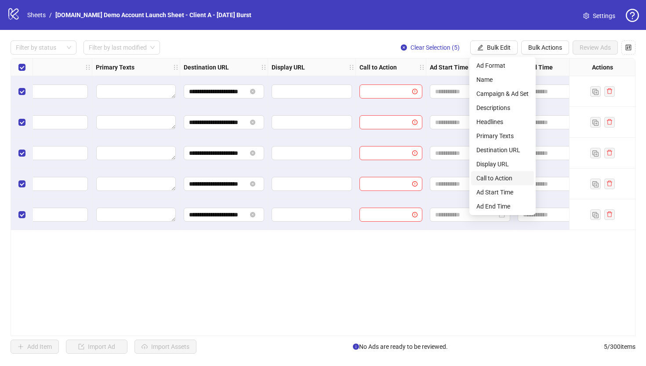
click at [487, 180] on span "Call to Action" at bounding box center [502, 178] width 52 height 10
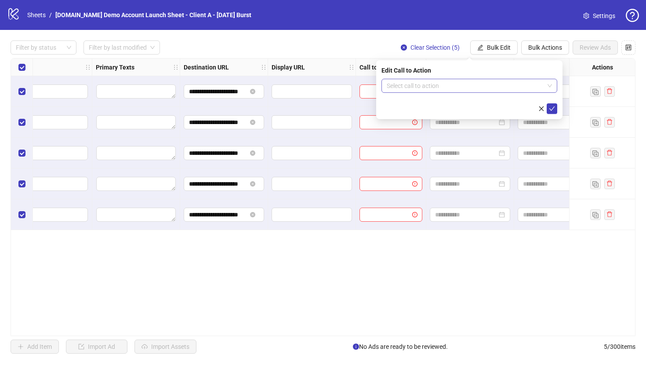
click at [417, 88] on input "search" at bounding box center [465, 85] width 157 height 13
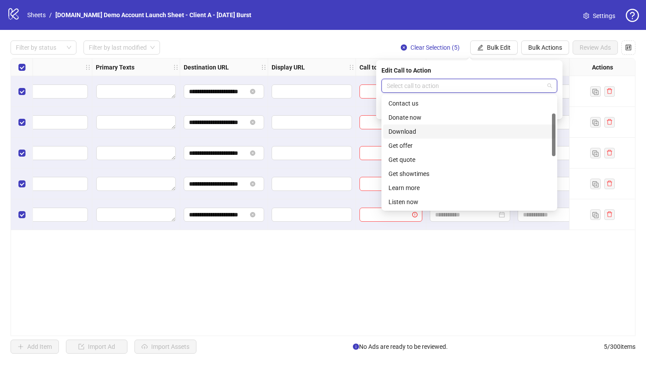
scroll to position [59, 0]
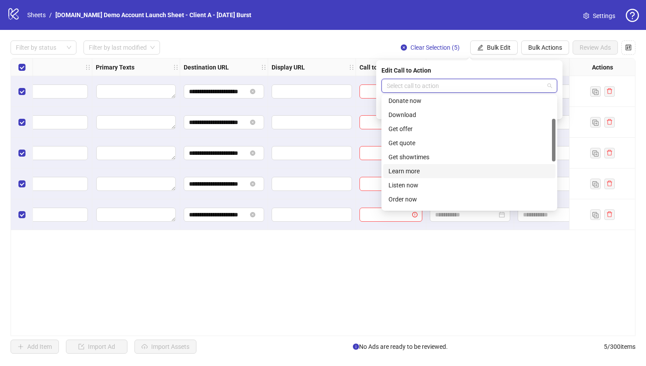
click at [406, 172] on div "Learn more" at bounding box center [469, 171] width 162 height 10
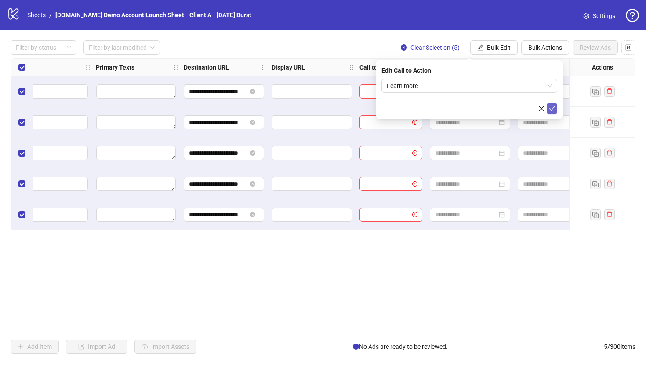
click at [553, 109] on icon "check" at bounding box center [552, 108] width 6 height 6
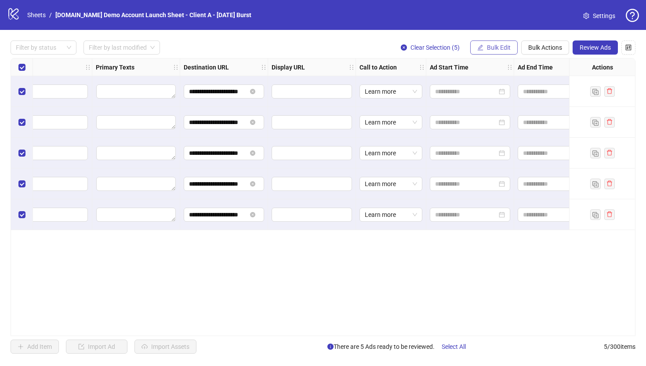
click at [497, 47] on span "Bulk Edit" at bounding box center [499, 47] width 24 height 7
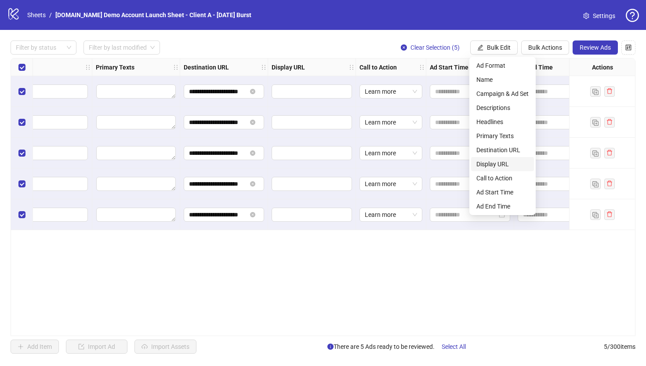
click at [494, 165] on span "Display URL" at bounding box center [502, 164] width 52 height 10
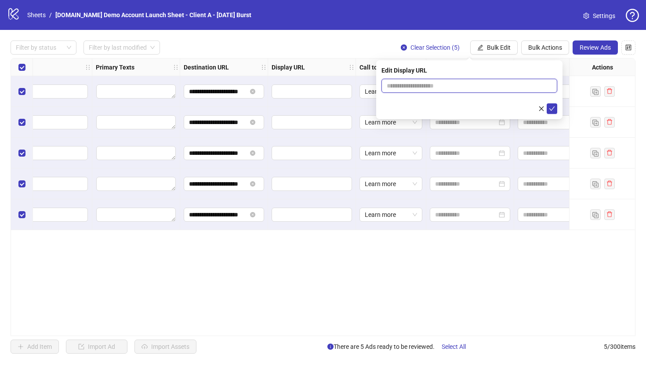
click at [401, 82] on input "text" at bounding box center [469, 86] width 176 height 14
type input "**********"
click at [549, 105] on icon "check" at bounding box center [552, 108] width 6 height 6
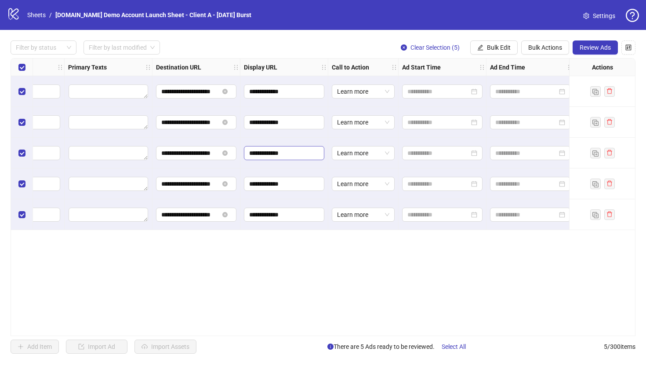
scroll to position [0, 725]
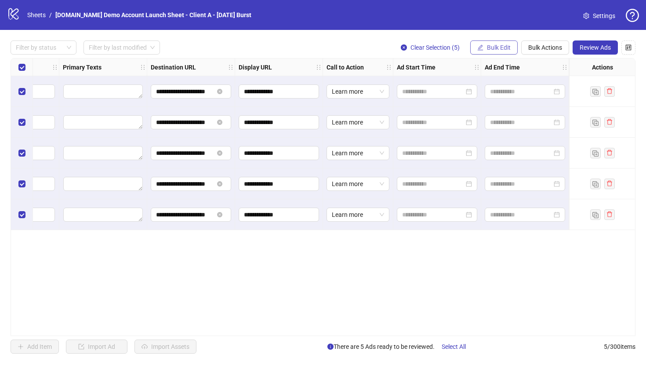
click at [489, 47] on span "Bulk Edit" at bounding box center [499, 47] width 24 height 7
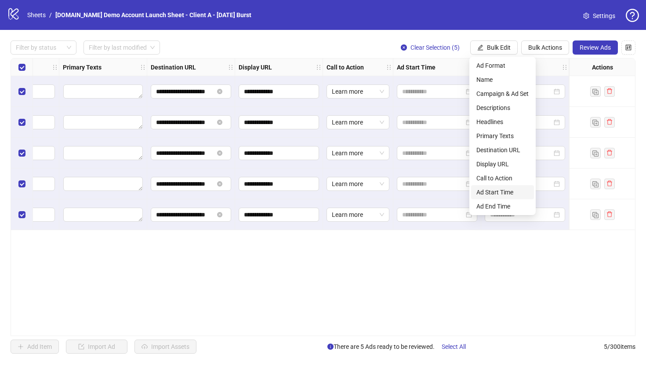
click at [492, 193] on span "Ad Start Time" at bounding box center [502, 192] width 52 height 10
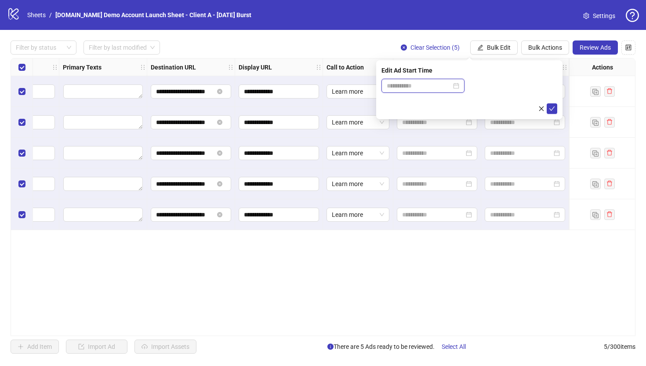
click at [404, 90] on input at bounding box center [419, 86] width 65 height 10
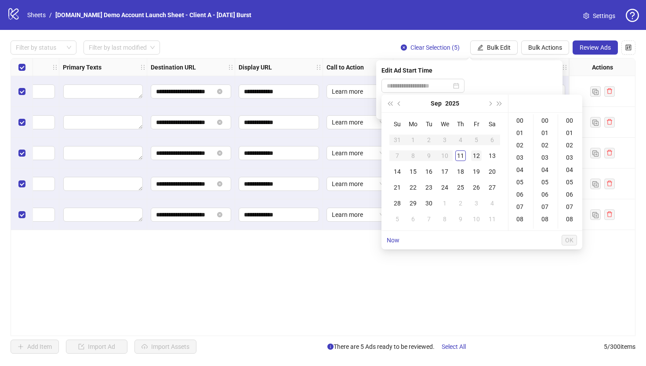
click at [477, 156] on div "12" at bounding box center [476, 155] width 11 height 11
click at [518, 185] on div "09" at bounding box center [520, 184] width 21 height 12
type input "**********"
click at [570, 240] on span "OK" at bounding box center [569, 239] width 8 height 7
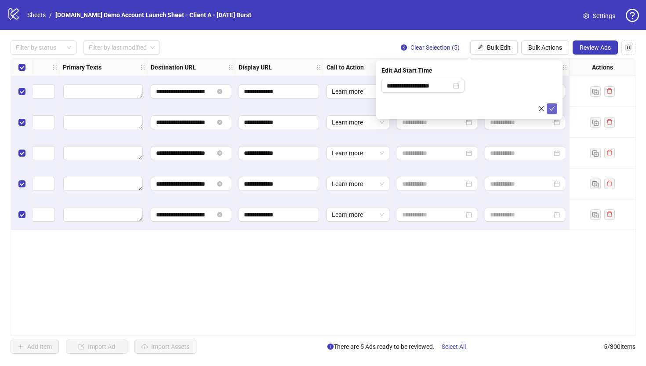
click at [550, 109] on icon "check" at bounding box center [552, 108] width 6 height 6
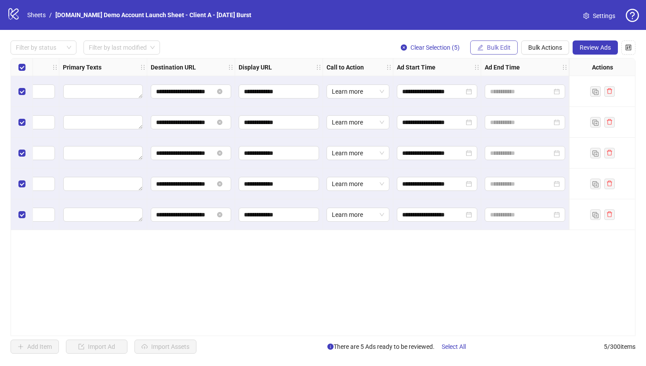
click at [491, 45] on span "Bulk Edit" at bounding box center [499, 47] width 24 height 7
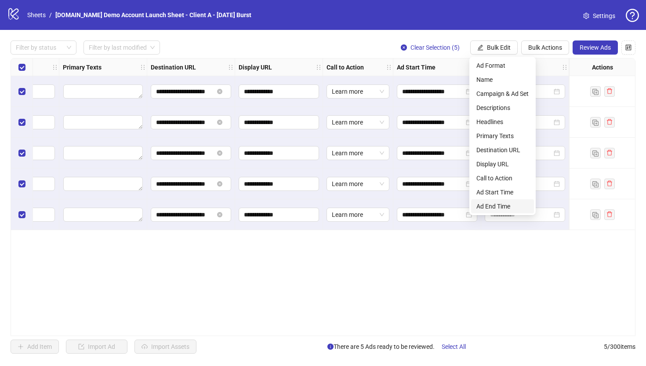
click at [495, 206] on span "Ad End Time" at bounding box center [502, 206] width 52 height 10
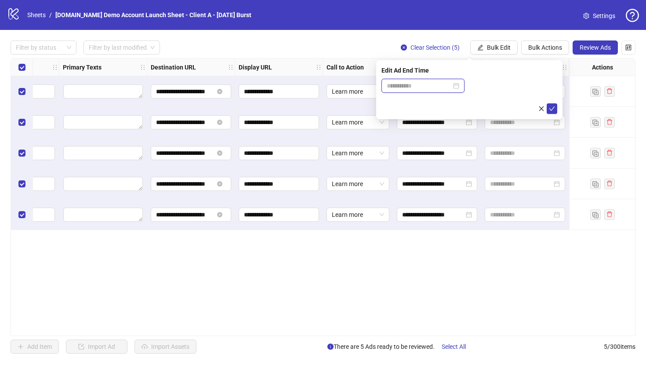
click at [438, 85] on input at bounding box center [419, 86] width 65 height 10
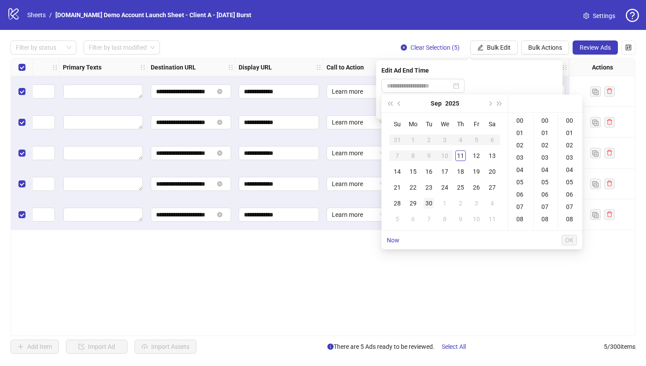
click at [431, 204] on div "30" at bounding box center [429, 203] width 11 height 11
click at [519, 207] on div "17" at bounding box center [520, 208] width 21 height 12
type input "**********"
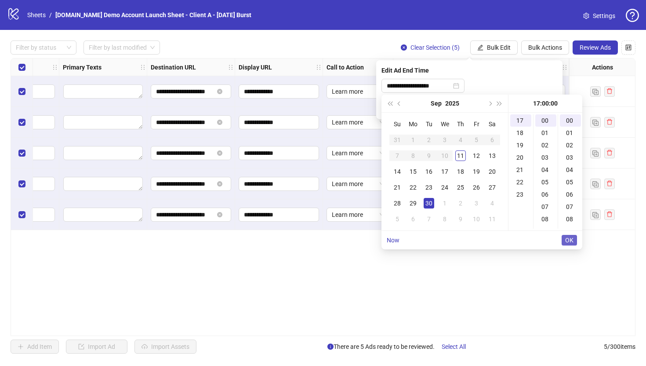
click at [570, 241] on span "OK" at bounding box center [569, 239] width 8 height 7
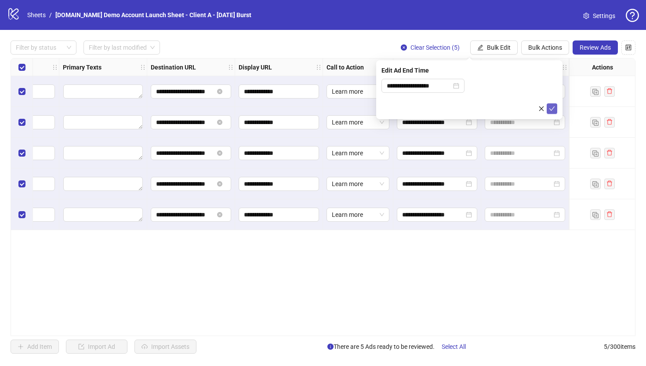
click at [553, 109] on icon "check" at bounding box center [552, 108] width 6 height 6
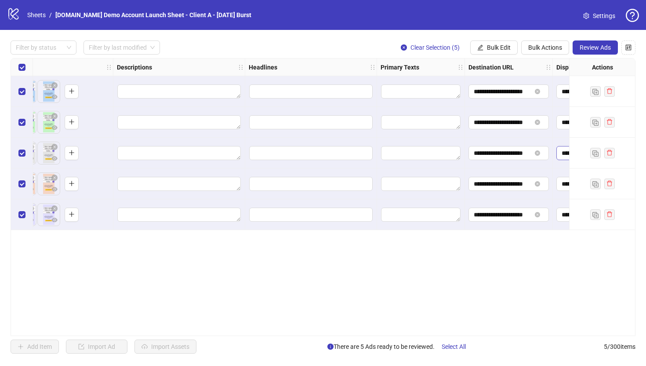
scroll to position [0, 408]
click at [494, 44] on span "Bulk Edit" at bounding box center [499, 47] width 24 height 7
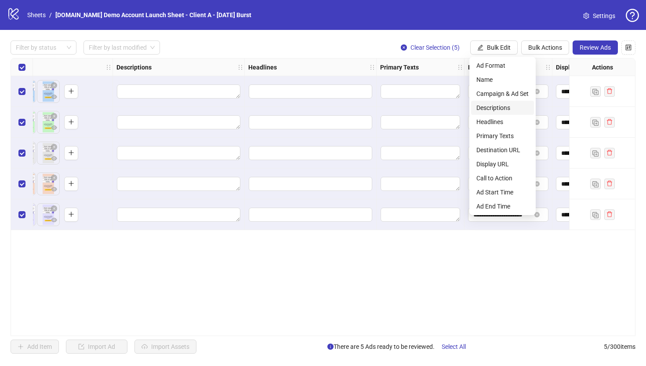
click at [492, 105] on span "Descriptions" at bounding box center [502, 108] width 52 height 10
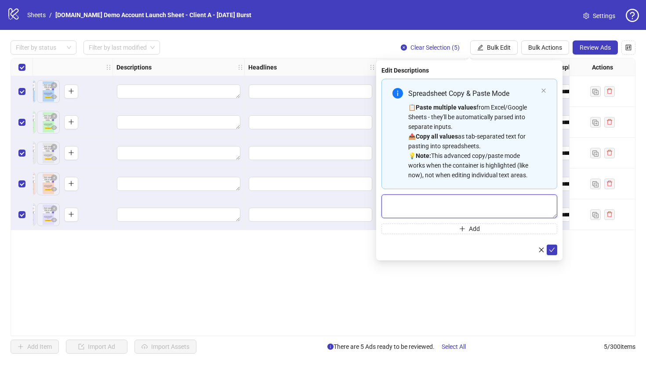
click at [434, 207] on textarea "Multi-text input container - paste or copy values" at bounding box center [469, 206] width 176 height 24
type textarea "**********"
click at [551, 250] on icon "check" at bounding box center [552, 249] width 6 height 4
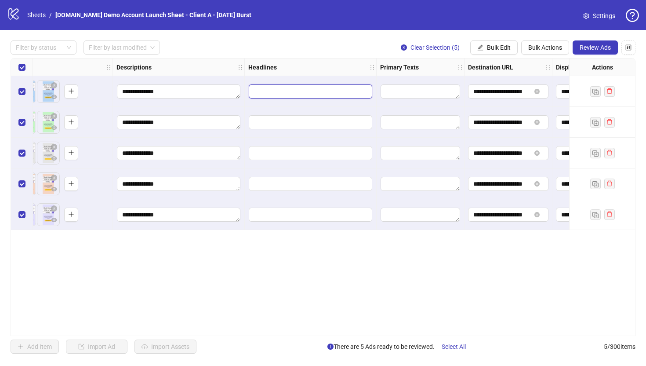
click at [312, 90] on input "Edit values" at bounding box center [310, 91] width 123 height 14
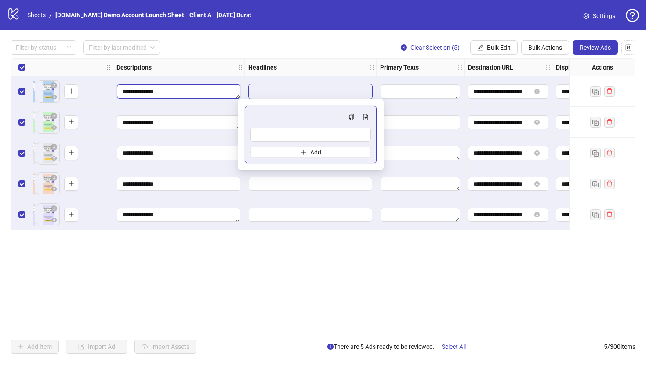
click at [204, 92] on textarea "**********" at bounding box center [178, 91] width 123 height 14
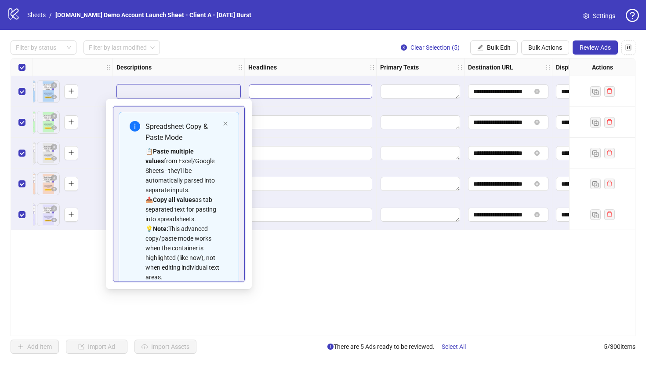
click at [287, 89] on input "Edit values" at bounding box center [310, 91] width 123 height 14
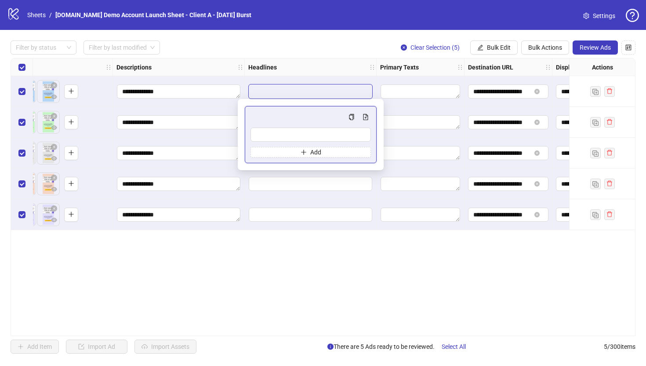
click at [281, 32] on div "**********" at bounding box center [323, 197] width 646 height 334
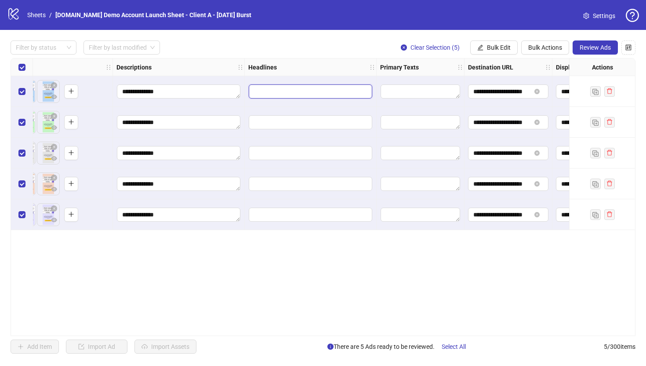
click at [332, 89] on input "Edit values" at bounding box center [310, 91] width 123 height 14
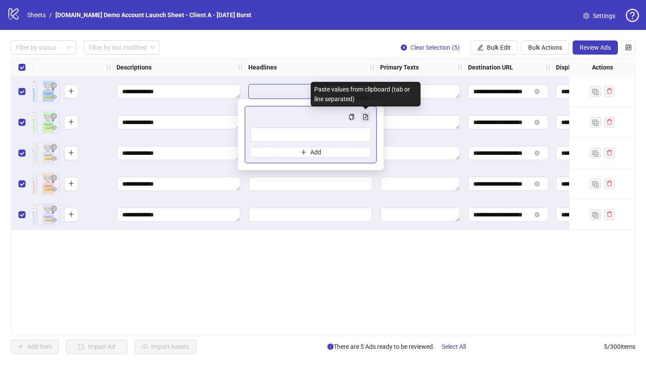
click at [367, 116] on icon "file-add" at bounding box center [366, 117] width 6 height 6
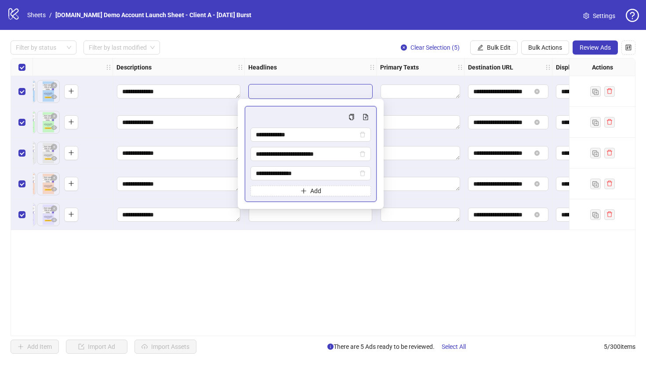
click at [360, 112] on button "Multi-input container - paste or copy values" at bounding box center [365, 117] width 11 height 11
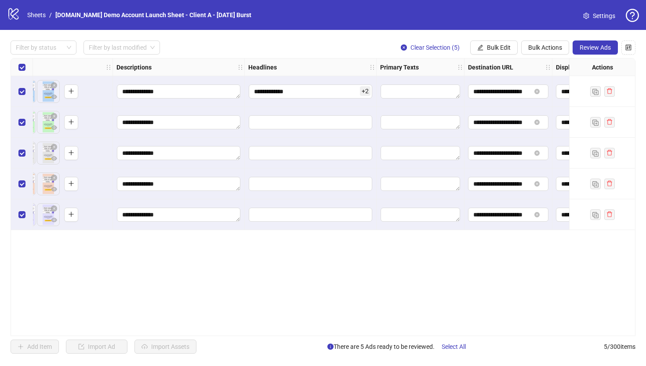
click at [323, 257] on div "**********" at bounding box center [323, 197] width 625 height 278
click at [323, 91] on input "**********" at bounding box center [310, 91] width 123 height 14
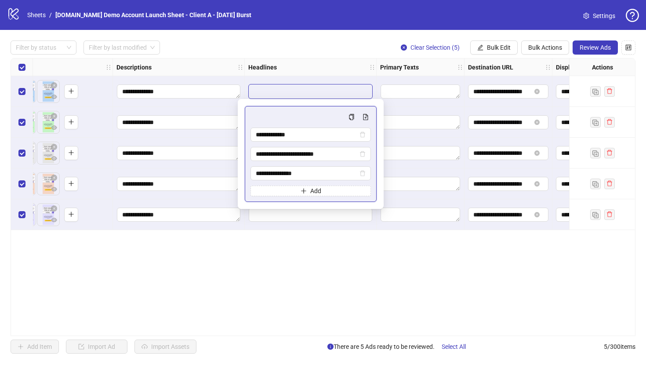
click at [276, 254] on div "**********" at bounding box center [323, 197] width 625 height 278
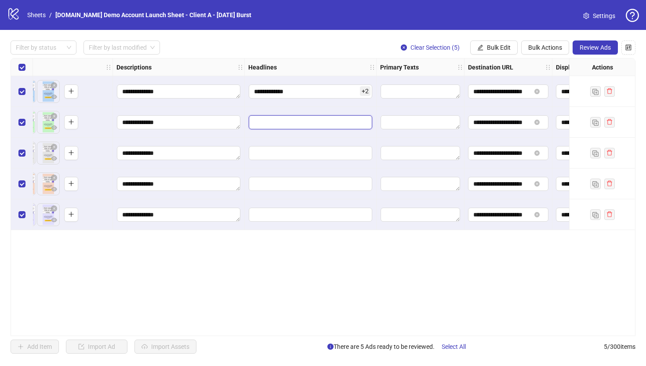
click at [312, 122] on input "Edit values" at bounding box center [310, 122] width 123 height 14
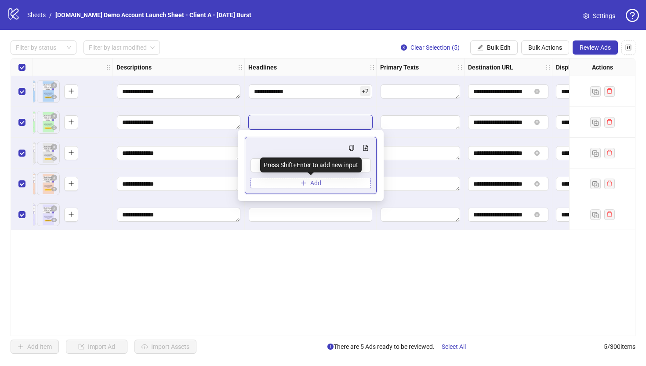
click at [305, 185] on span "Multi-input container - paste or copy values" at bounding box center [304, 182] width 6 height 7
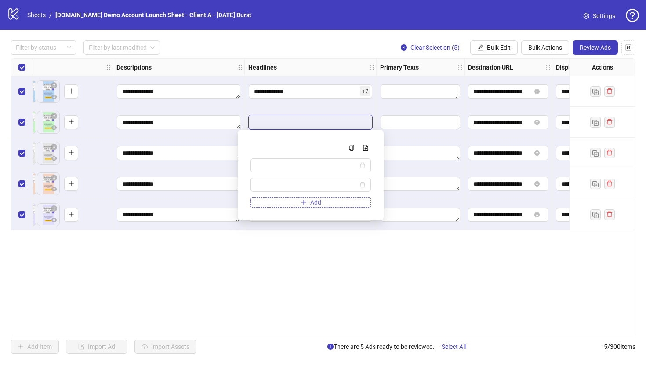
click at [304, 203] on icon "plus" at bounding box center [304, 202] width 6 height 6
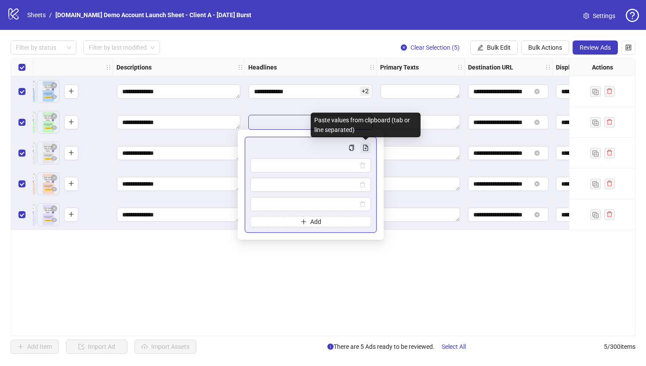
click at [364, 149] on icon "file-add" at bounding box center [366, 148] width 6 height 6
type input "**********"
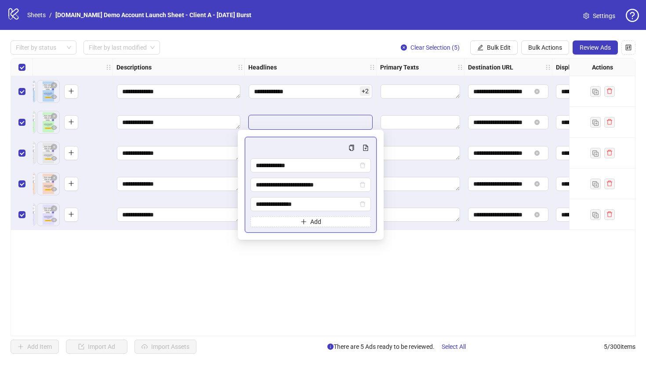
click at [300, 309] on div "**********" at bounding box center [323, 197] width 625 height 278
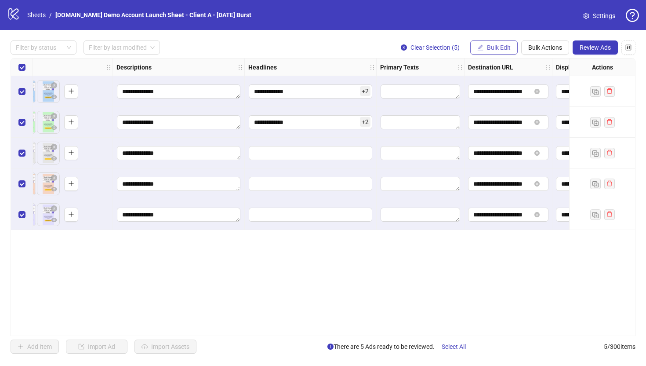
click at [491, 47] on span "Bulk Edit" at bounding box center [499, 47] width 24 height 7
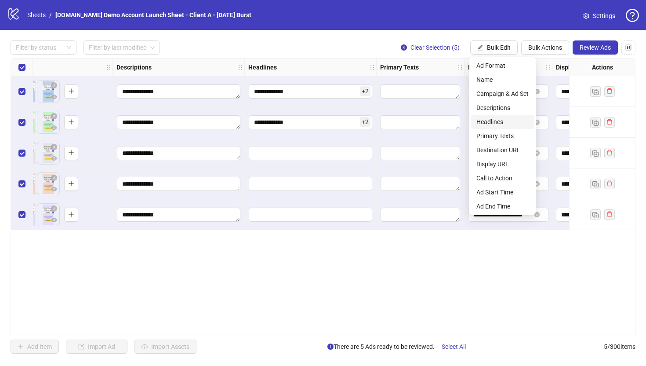
click at [490, 117] on span "Headlines" at bounding box center [502, 122] width 52 height 10
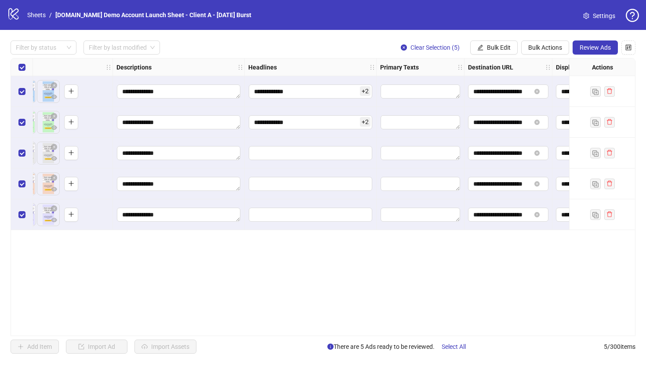
click at [329, 281] on div "**********" at bounding box center [323, 197] width 625 height 278
click at [495, 45] on span "Bulk Edit" at bounding box center [499, 47] width 24 height 7
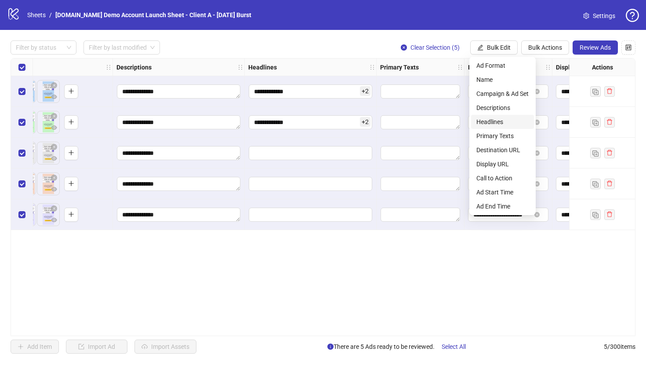
click at [492, 118] on span "Headlines" at bounding box center [502, 122] width 52 height 10
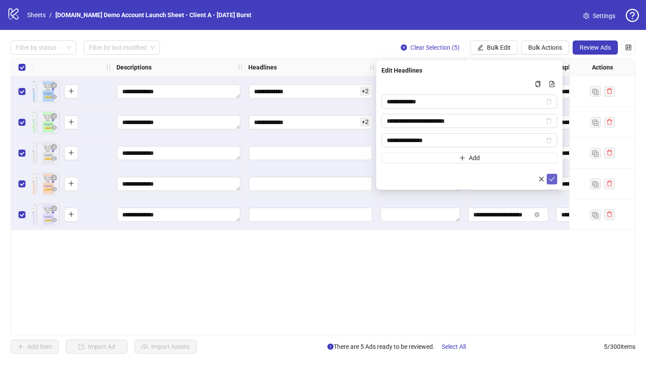
click at [552, 180] on icon "check" at bounding box center [552, 179] width 6 height 6
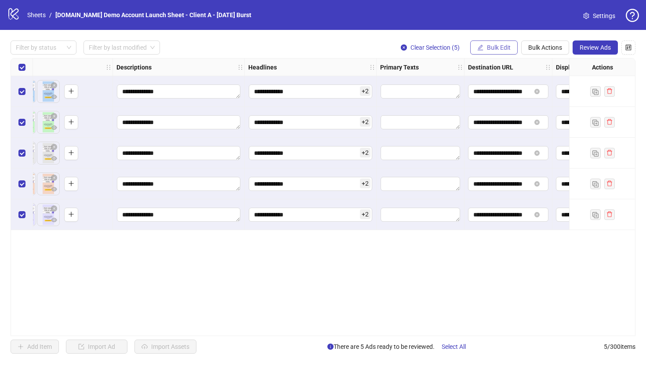
click at [498, 46] on span "Bulk Edit" at bounding box center [499, 47] width 24 height 7
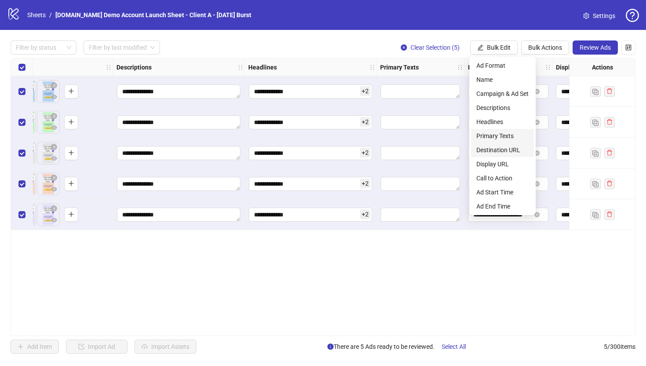
click at [493, 135] on span "Primary Texts" at bounding box center [502, 136] width 52 height 10
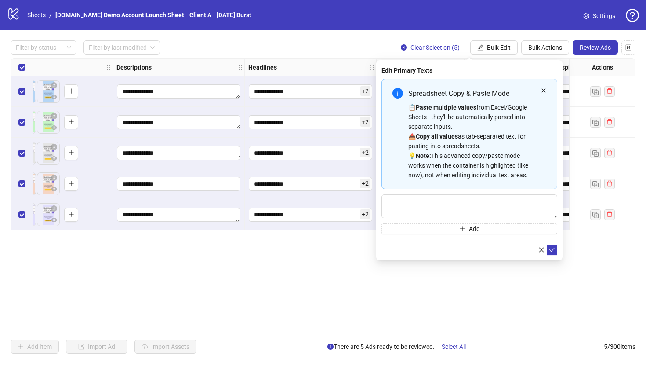
click at [544, 93] on icon "close" at bounding box center [543, 90] width 5 height 5
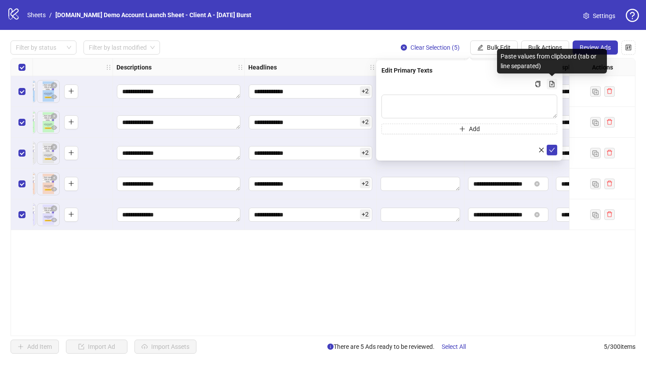
click at [554, 83] on icon "file-add" at bounding box center [552, 84] width 5 height 6
type textarea "**********"
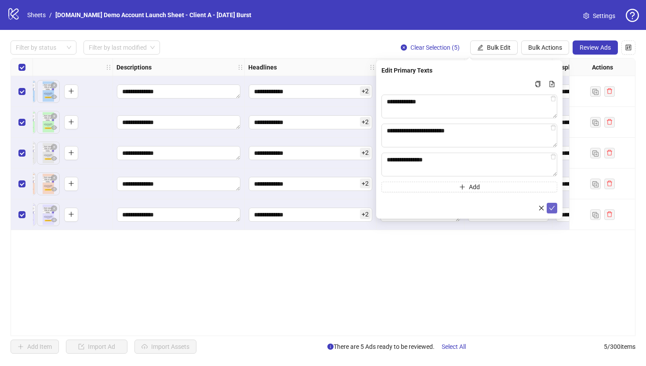
click at [551, 207] on icon "check" at bounding box center [552, 208] width 6 height 6
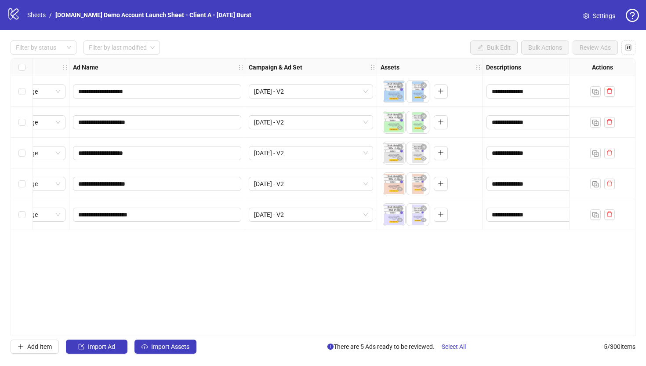
scroll to position [0, 0]
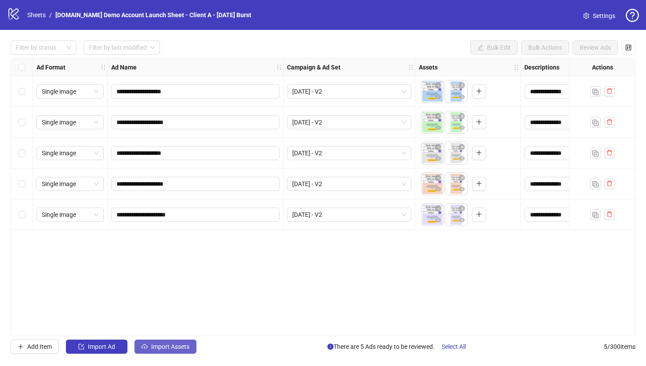
click at [163, 350] on button "Import Assets" at bounding box center [165, 346] width 62 height 14
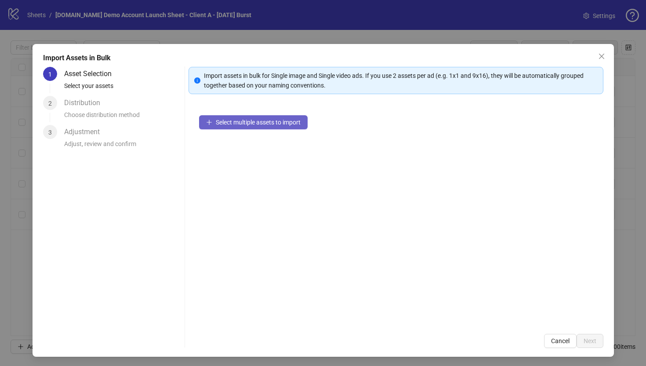
click at [251, 121] on span "Select multiple assets to import" at bounding box center [258, 122] width 85 height 7
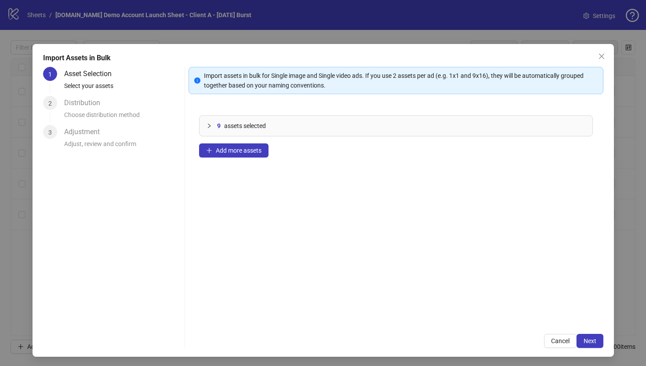
click at [208, 122] on div at bounding box center [212, 126] width 11 height 10
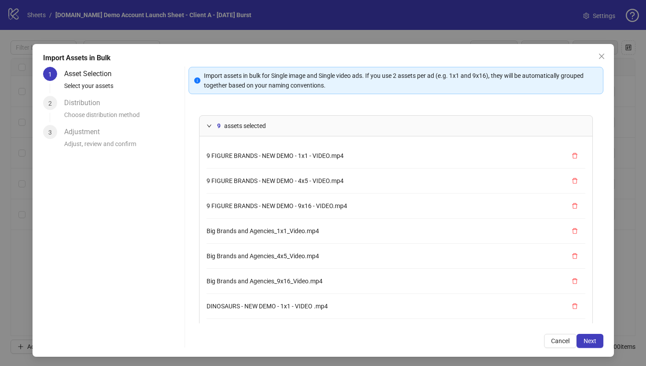
scroll to position [48, 0]
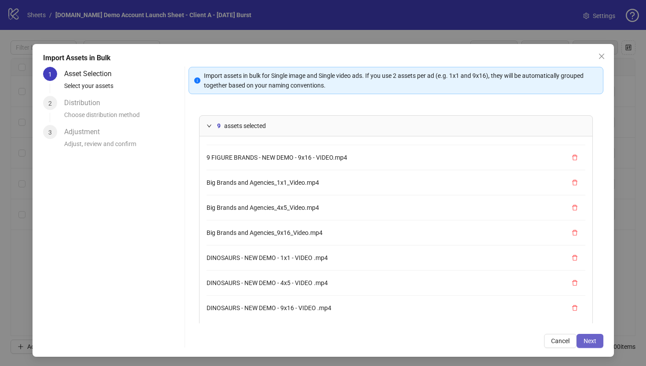
click at [591, 343] on span "Next" at bounding box center [590, 340] width 13 height 7
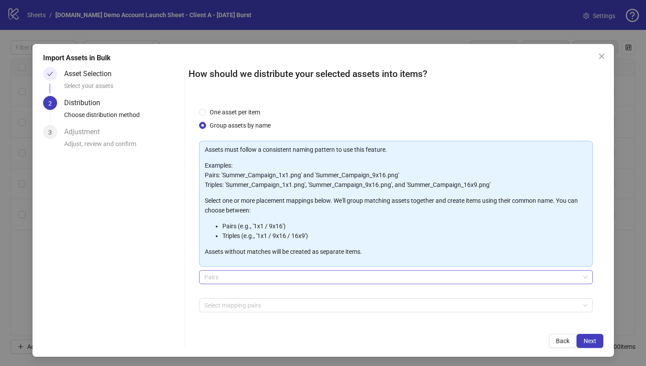
click at [218, 279] on span "Pairs" at bounding box center [395, 276] width 383 height 13
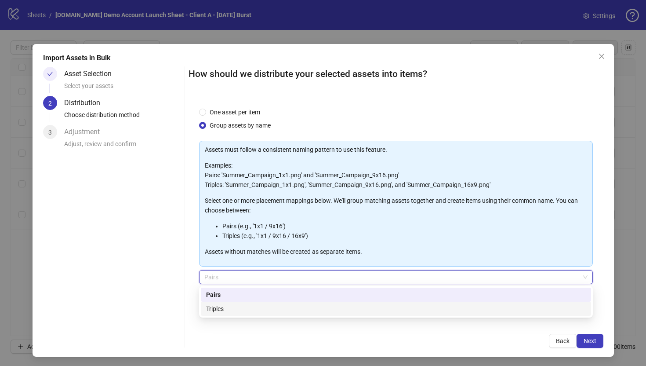
click at [216, 308] on div "Triples" at bounding box center [396, 309] width 380 height 10
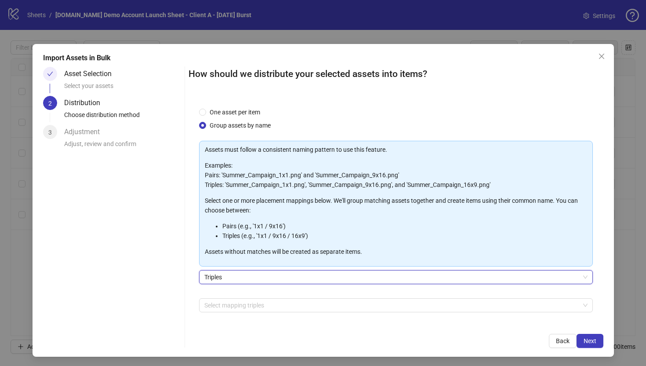
scroll to position [29, 0]
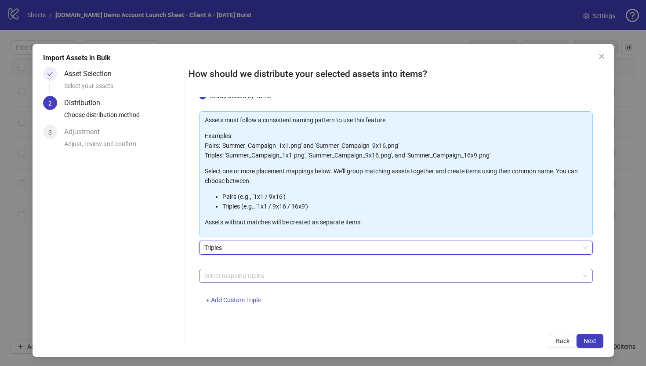
click at [220, 275] on div at bounding box center [391, 275] width 381 height 12
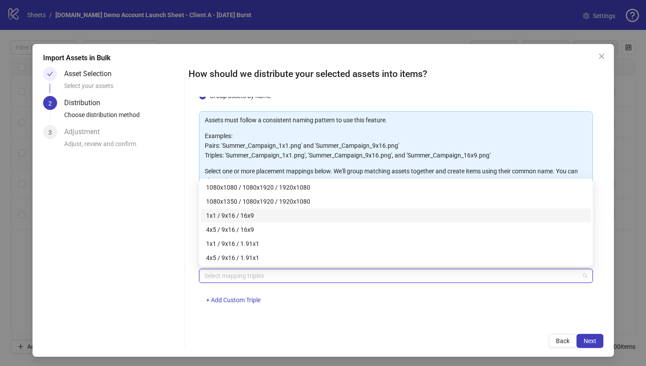
click at [192, 312] on div "One asset per item Group assets by name Assets must follow a consistent naming …" at bounding box center [396, 210] width 415 height 226
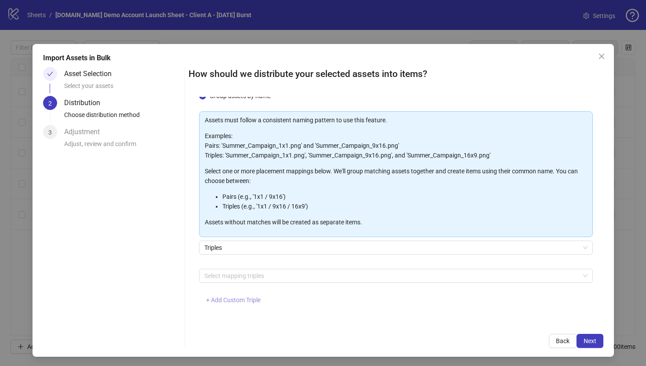
click at [229, 300] on span "+ Add Custom Triple" at bounding box center [233, 299] width 54 height 7
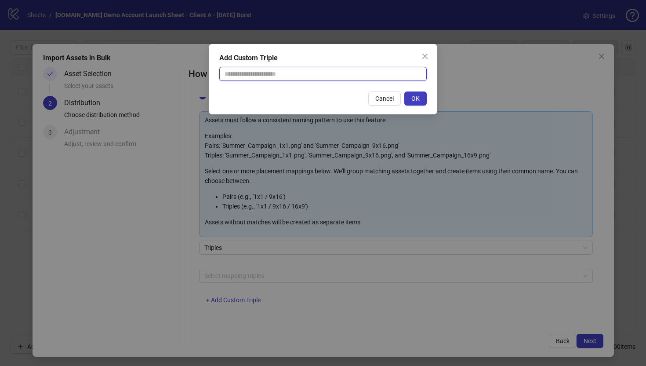
click at [253, 70] on input "text" at bounding box center [322, 74] width 207 height 14
type input "**********"
click at [414, 98] on span "OK" at bounding box center [415, 98] width 8 height 7
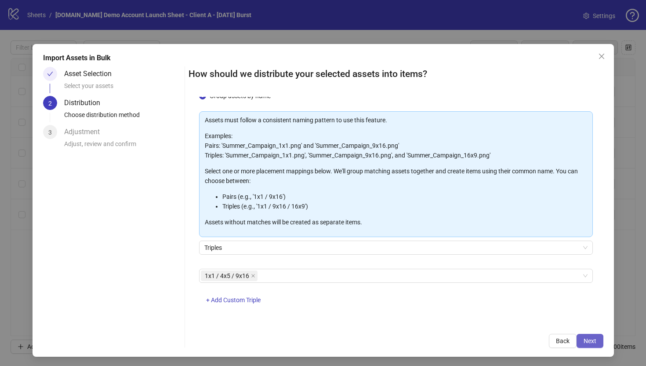
click at [588, 344] on button "Next" at bounding box center [590, 341] width 27 height 14
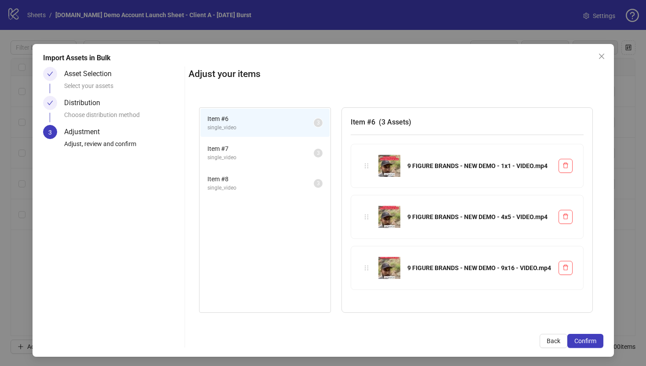
click at [262, 153] on span "Item # 7" at bounding box center [260, 149] width 106 height 10
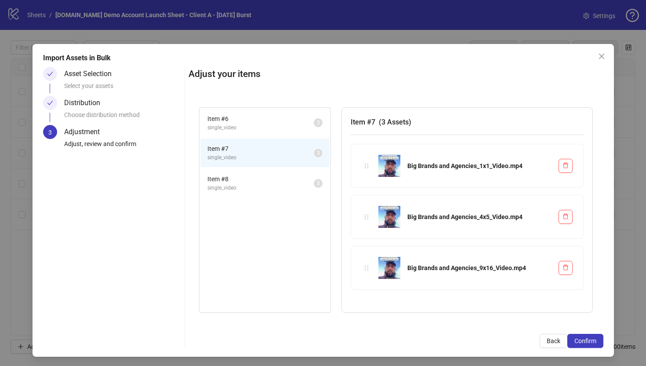
click at [274, 186] on span "single_video" at bounding box center [260, 188] width 106 height 8
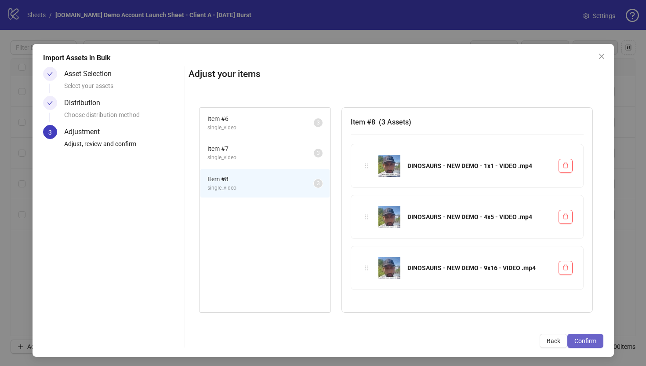
click at [590, 345] on button "Confirm" at bounding box center [585, 341] width 36 height 14
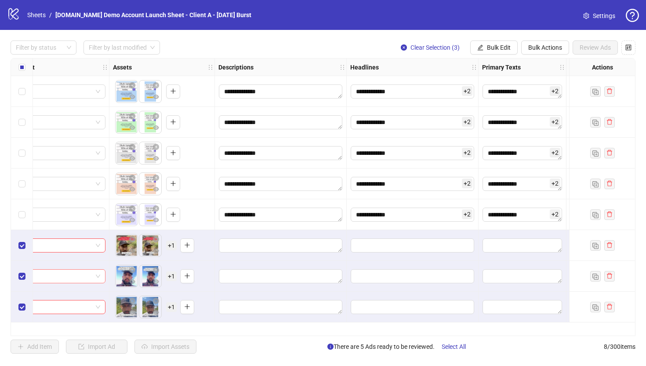
scroll to position [0, 310]
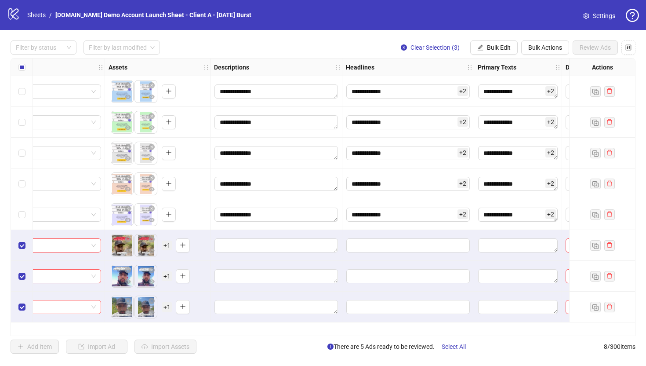
click at [166, 246] on span "+ 1" at bounding box center [167, 245] width 11 height 10
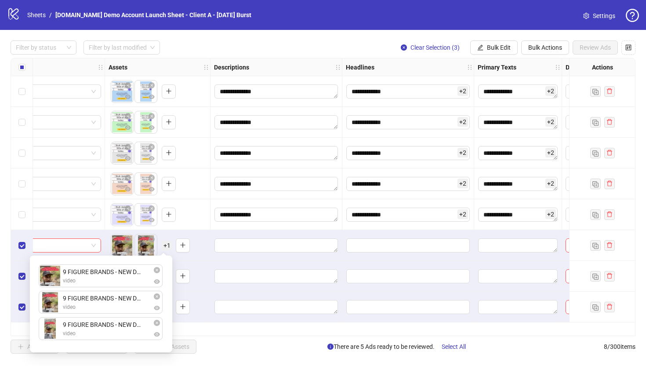
click at [259, 259] on div at bounding box center [276, 245] width 132 height 31
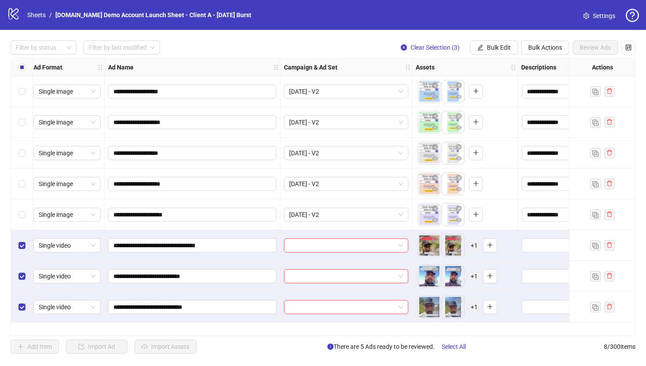
scroll to position [0, 0]
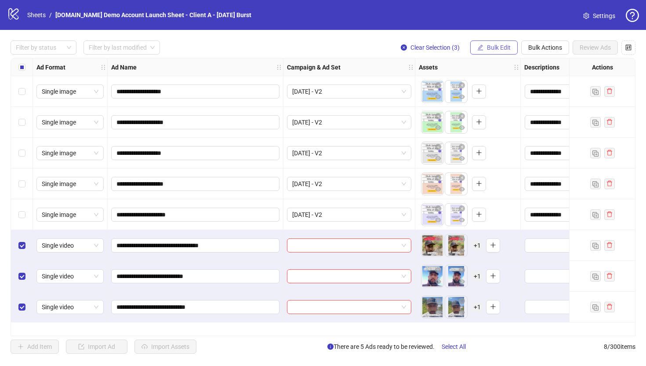
click at [487, 47] on span "Bulk Edit" at bounding box center [499, 47] width 24 height 7
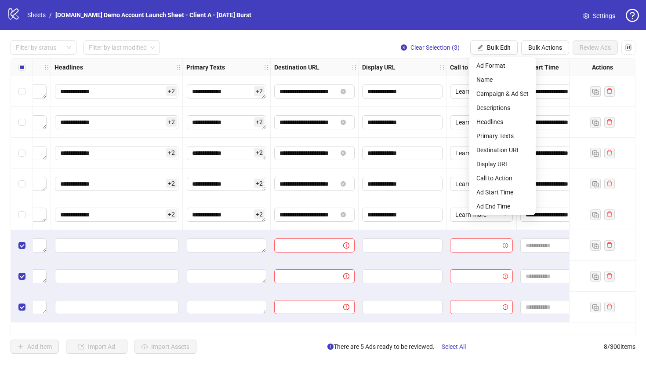
scroll to position [0, 725]
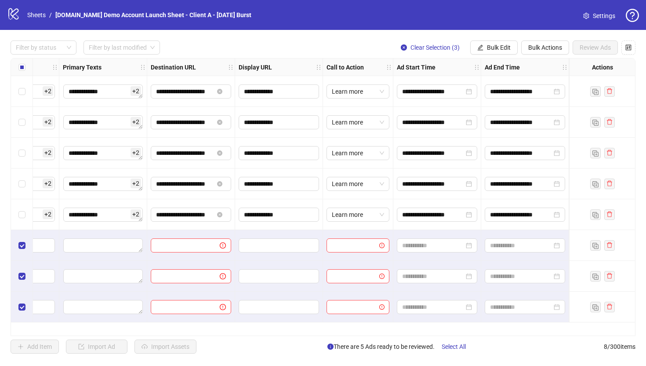
click at [299, 228] on div "**********" at bounding box center [279, 214] width 88 height 31
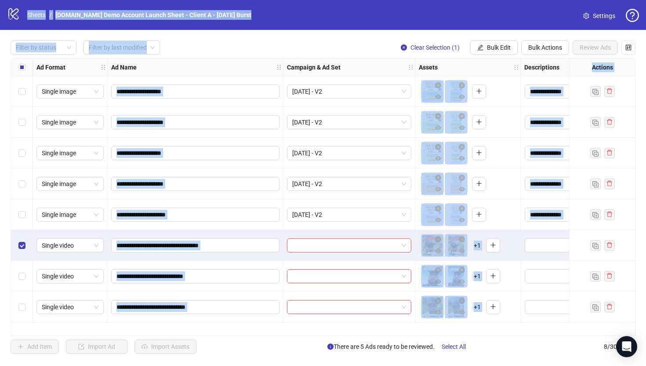
click at [22, 299] on div "Select row 8" at bounding box center [22, 306] width 22 height 31
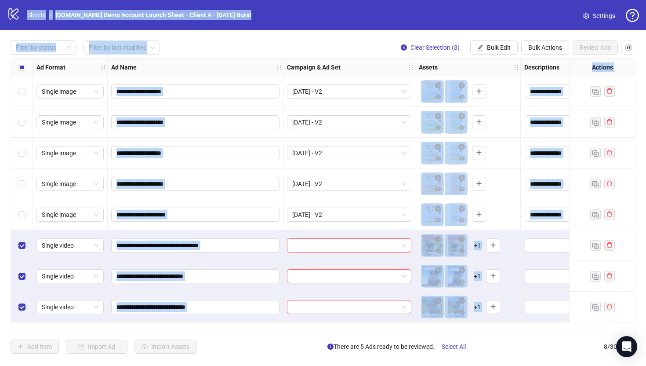
click at [32, 221] on div "Select row 5" at bounding box center [22, 214] width 22 height 31
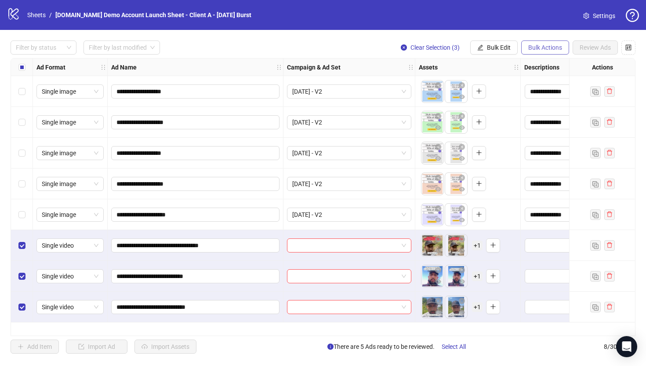
click at [542, 48] on span "Bulk Actions" at bounding box center [545, 47] width 34 height 7
click at [534, 66] on span "Delete" at bounding box center [557, 66] width 60 height 10
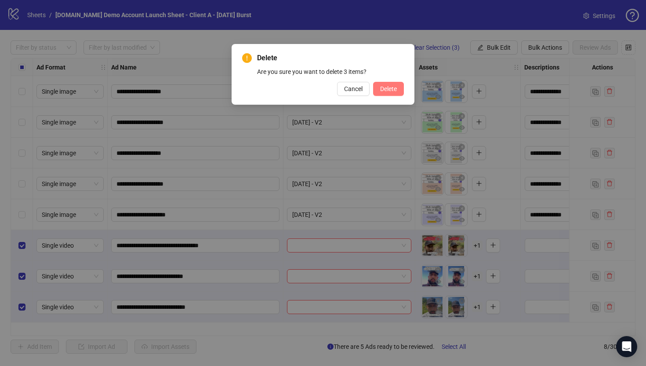
click at [384, 86] on span "Delete" at bounding box center [388, 88] width 17 height 7
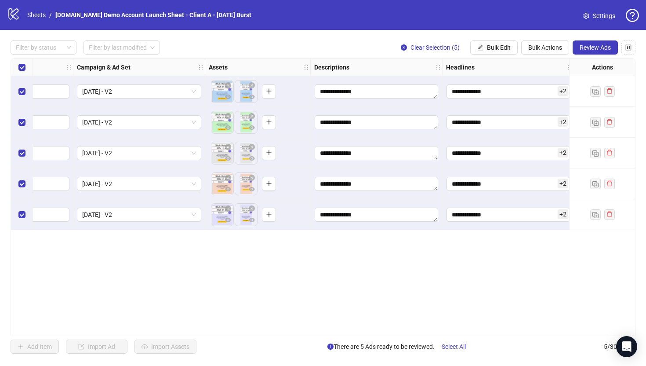
scroll to position [0, 215]
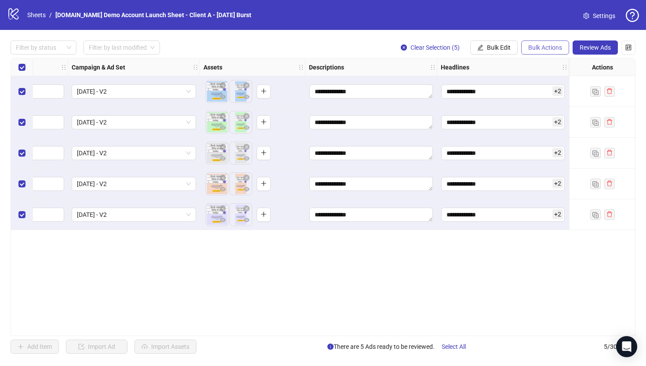
click at [547, 50] on span "Bulk Actions" at bounding box center [545, 47] width 34 height 7
click at [536, 81] on span "Duplicate" at bounding box center [557, 80] width 60 height 10
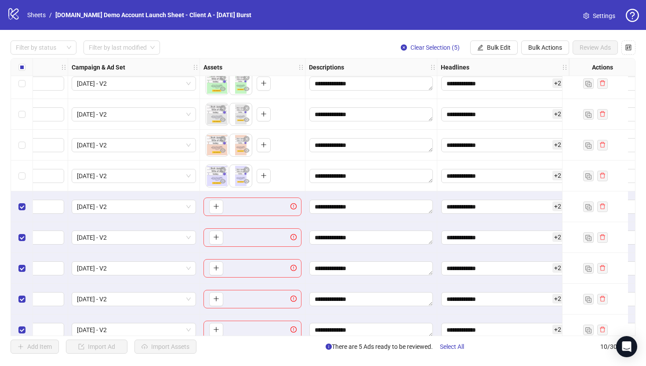
scroll to position [52, 215]
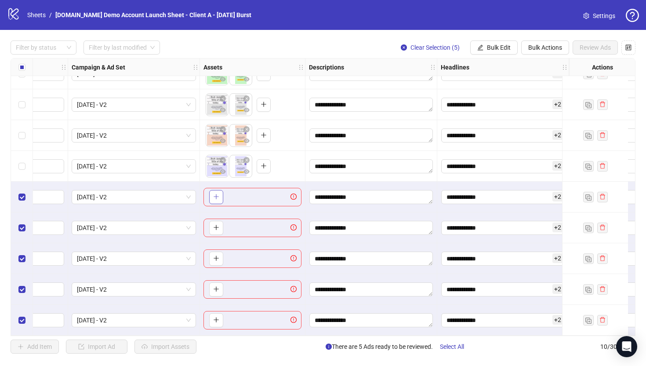
click at [218, 193] on icon "plus" at bounding box center [216, 196] width 6 height 6
click at [550, 51] on span "Bulk Actions" at bounding box center [545, 47] width 34 height 7
click at [538, 67] on span "Delete" at bounding box center [557, 66] width 60 height 10
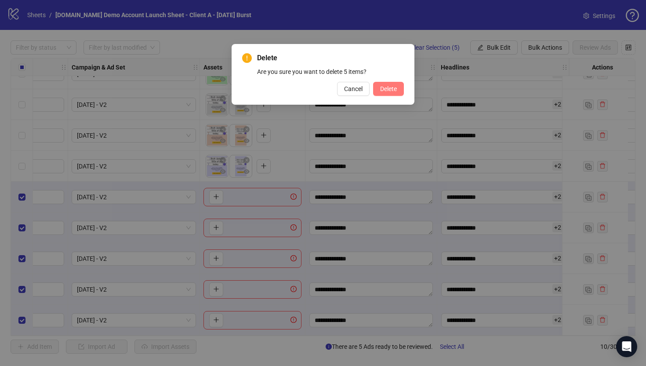
click at [387, 92] on span "Delete" at bounding box center [388, 88] width 17 height 7
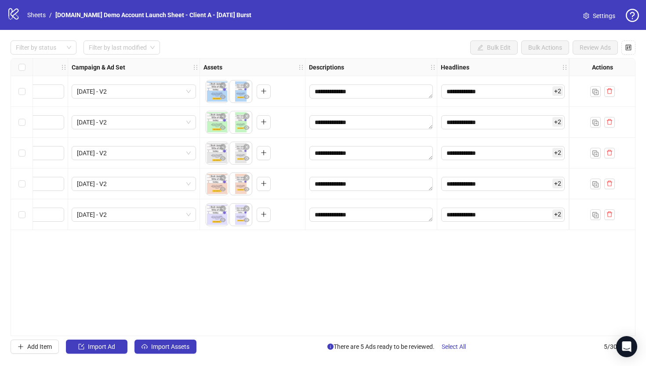
scroll to position [0, 215]
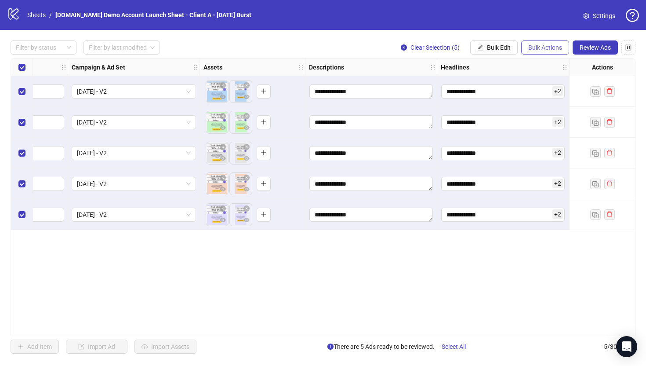
click at [549, 45] on span "Bulk Actions" at bounding box center [545, 47] width 34 height 7
click at [544, 91] on span "Duplicate with assets" at bounding box center [557, 94] width 60 height 10
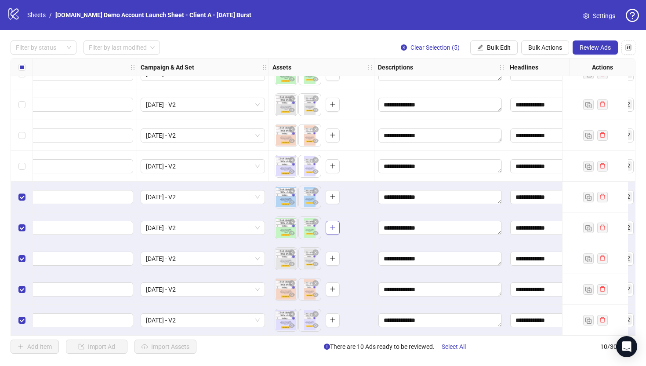
scroll to position [52, 145]
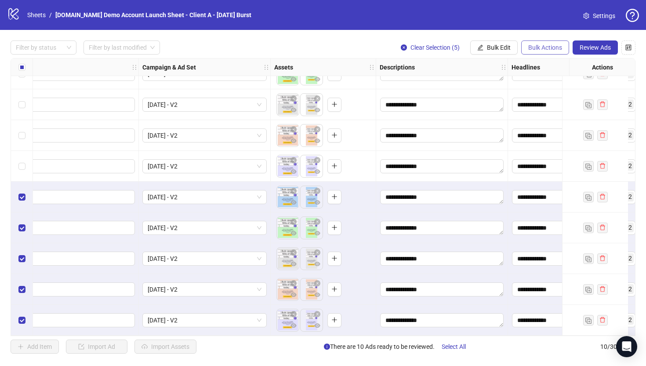
click at [533, 48] on span "Bulk Actions" at bounding box center [545, 47] width 34 height 7
click at [536, 62] on span "Delete" at bounding box center [557, 66] width 60 height 10
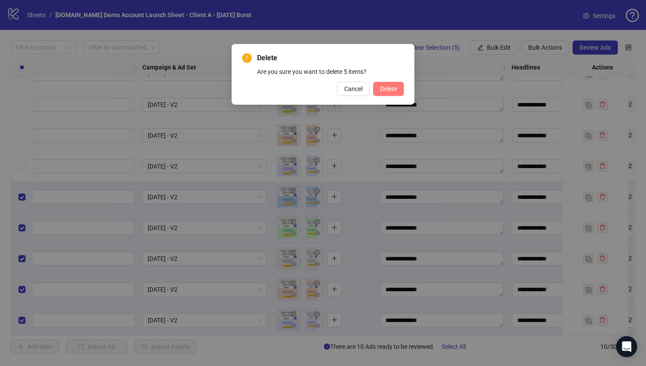
click at [393, 90] on span "Delete" at bounding box center [388, 88] width 17 height 7
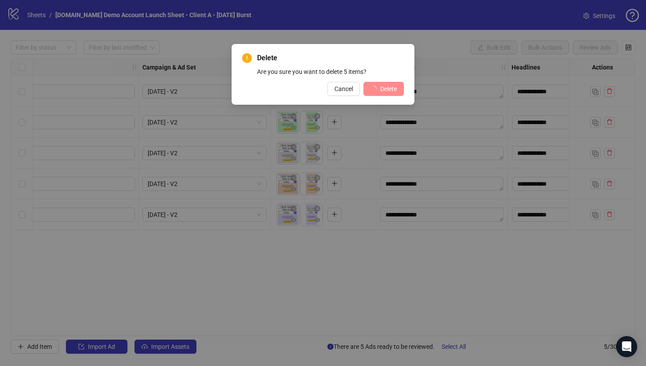
scroll to position [0, 145]
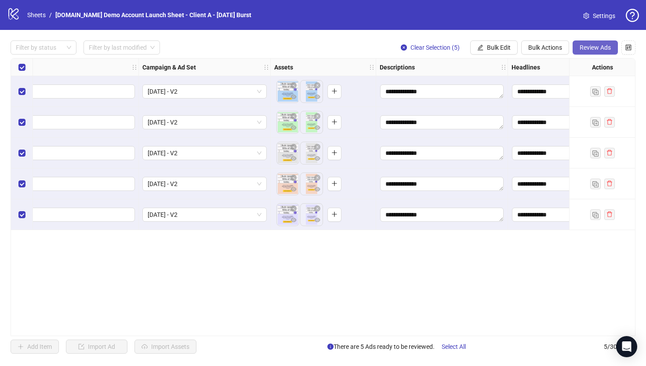
click at [588, 48] on span "Review Ads" at bounding box center [595, 47] width 31 height 7
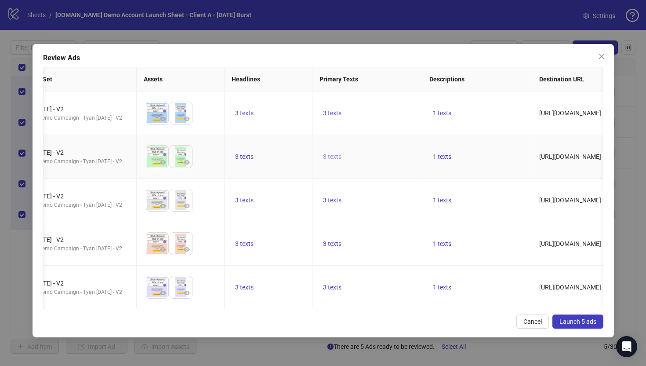
scroll to position [0, 0]
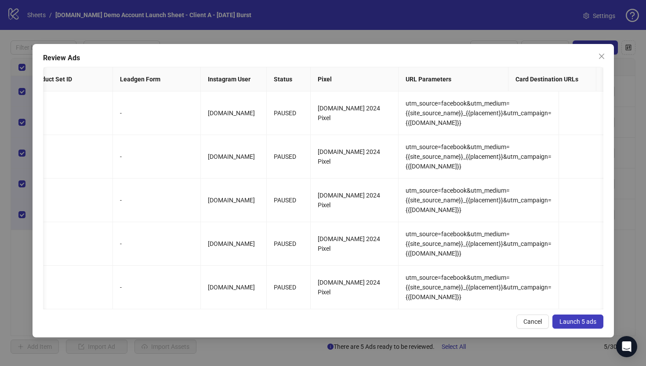
click at [570, 324] on span "Launch 5 ads" at bounding box center [577, 321] width 37 height 7
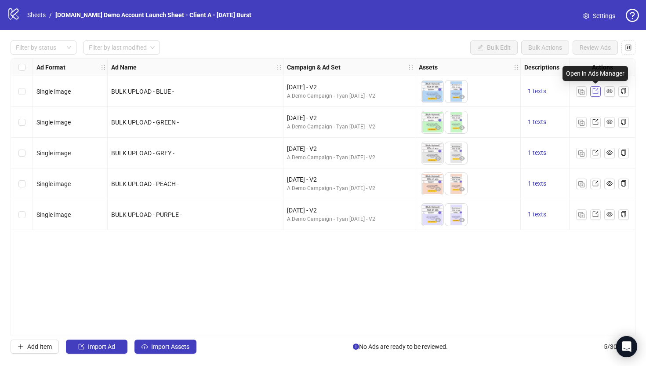
click at [596, 94] on icon "export" at bounding box center [595, 91] width 6 height 6
click at [389, 268] on div "Ad Format Ad Name Campaign & Ad Set Assets Descriptions Headlines Primary Texts…" at bounding box center [323, 197] width 625 height 278
click at [625, 345] on icon "Open Intercom Messenger" at bounding box center [626, 346] width 10 height 11
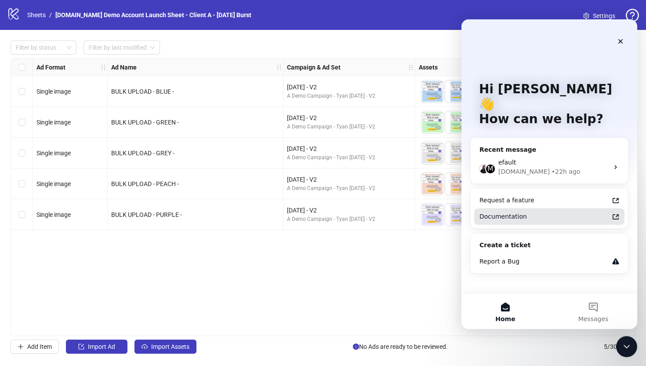
click at [498, 212] on div "Documentation" at bounding box center [543, 216] width 129 height 9
click at [618, 43] on icon "Close" at bounding box center [620, 41] width 7 height 7
